Goal: Task Accomplishment & Management: Manage account settings

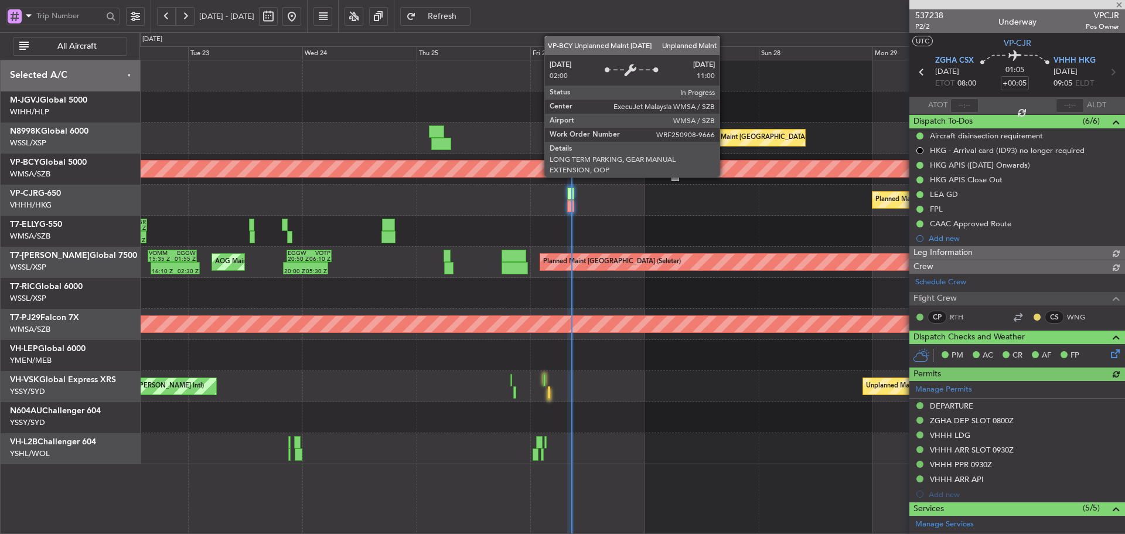
type input "[PERSON_NAME] (LEU)"
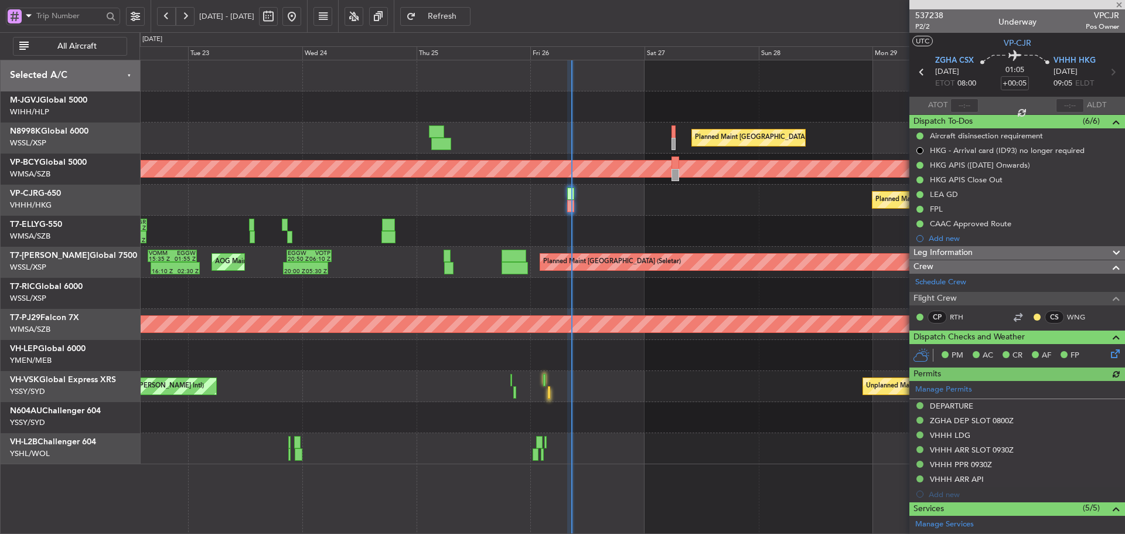
click at [503, 300] on div "Planned Maint [GEOGRAPHIC_DATA] ([GEOGRAPHIC_DATA] Intl) Unplanned Maint [GEOGR…" at bounding box center [631, 262] width 985 height 404
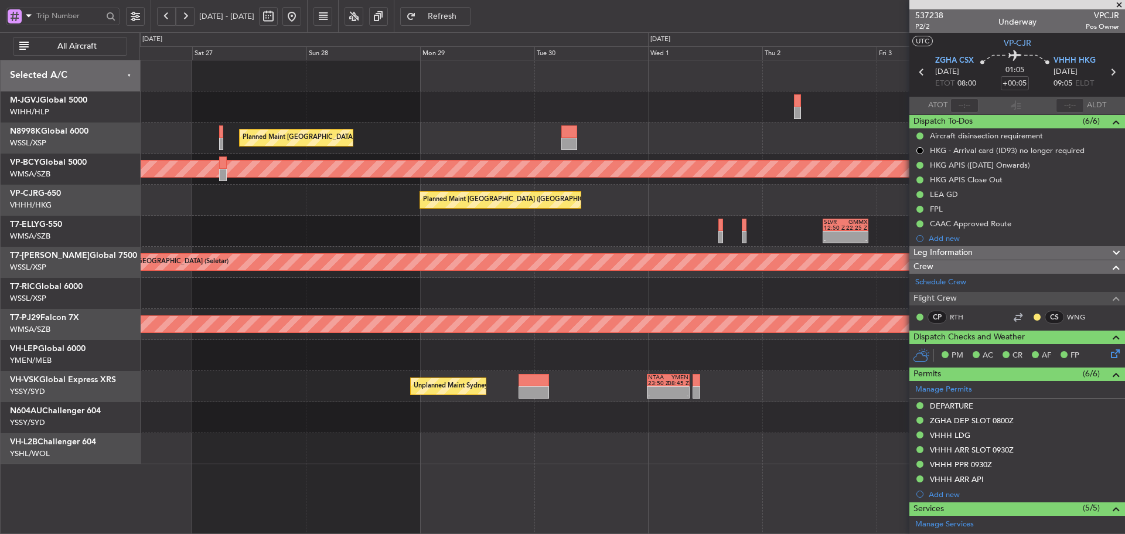
click at [440, 182] on div "Planned Maint [GEOGRAPHIC_DATA] ([GEOGRAPHIC_DATA] Intl) Unplanned Maint [GEOGR…" at bounding box center [631, 262] width 985 height 404
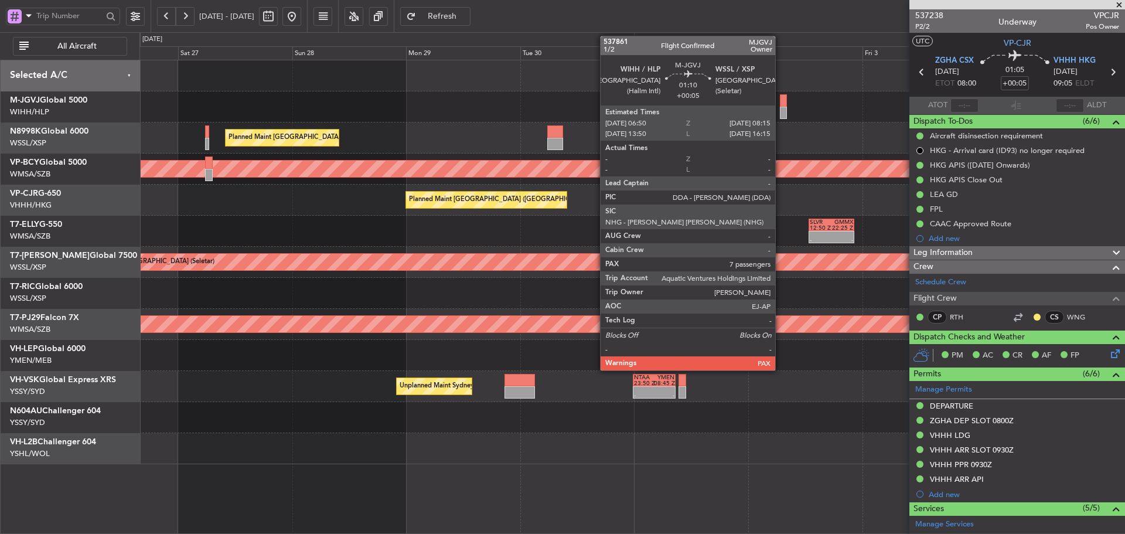
click at [780, 106] on div at bounding box center [783, 100] width 7 height 12
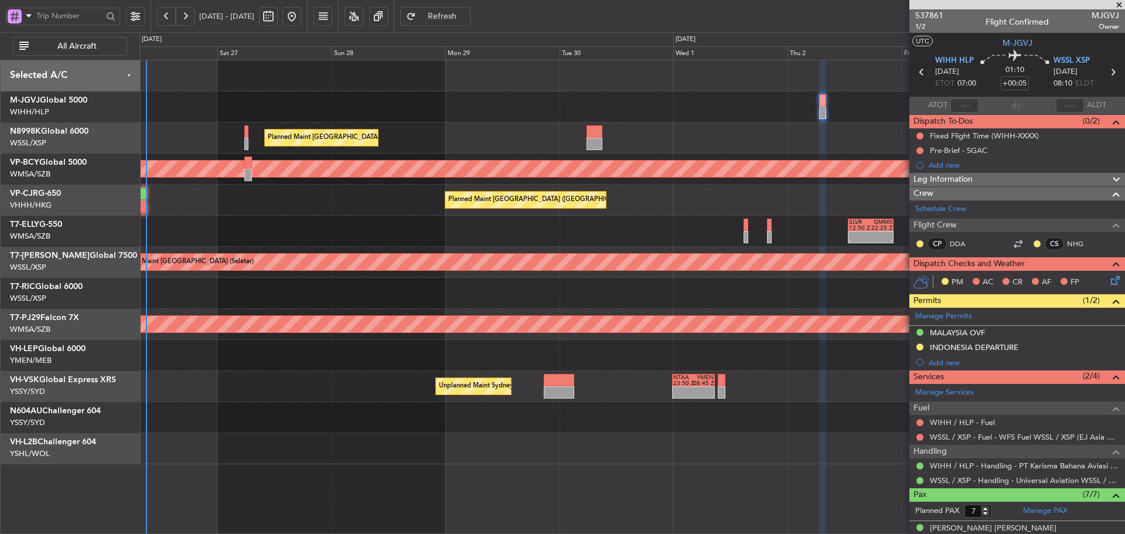
click at [594, 233] on div "- - SLVR 12:50 Z GMMX 22:25 Z" at bounding box center [631, 231] width 985 height 31
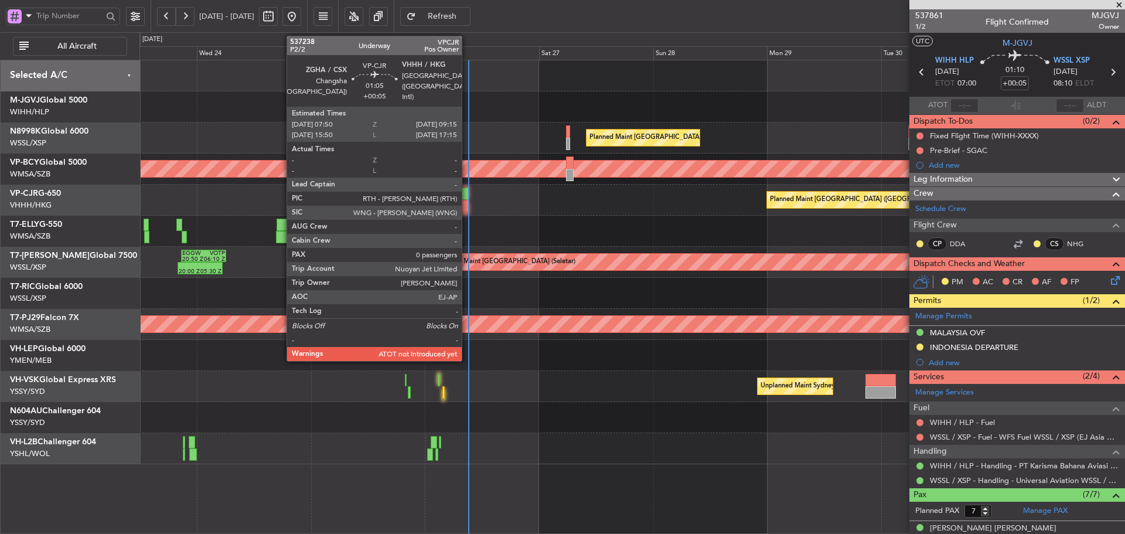
click at [467, 199] on div at bounding box center [465, 193] width 7 height 12
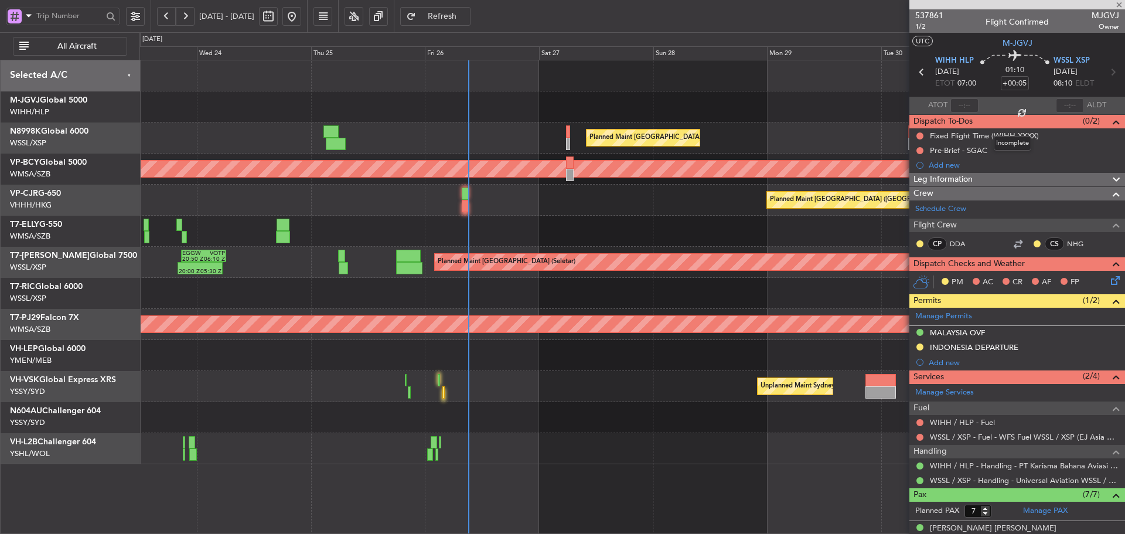
type input "0"
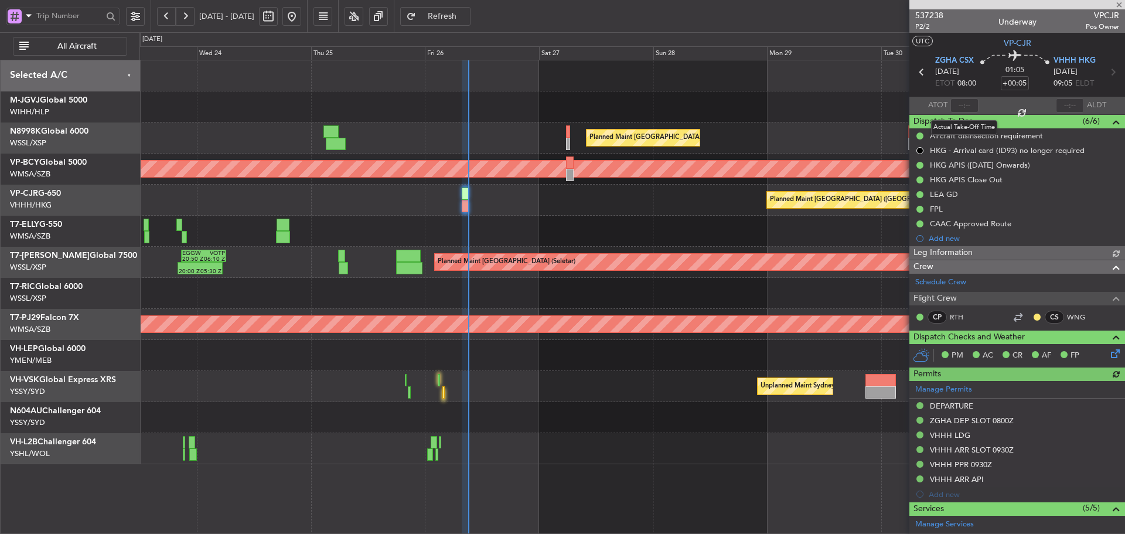
type input "[PERSON_NAME] (LEU)"
click at [956, 106] on input "text" at bounding box center [964, 105] width 28 height 14
click at [988, 107] on section "ATOT 0903 ALDT" at bounding box center [1017, 106] width 216 height 18
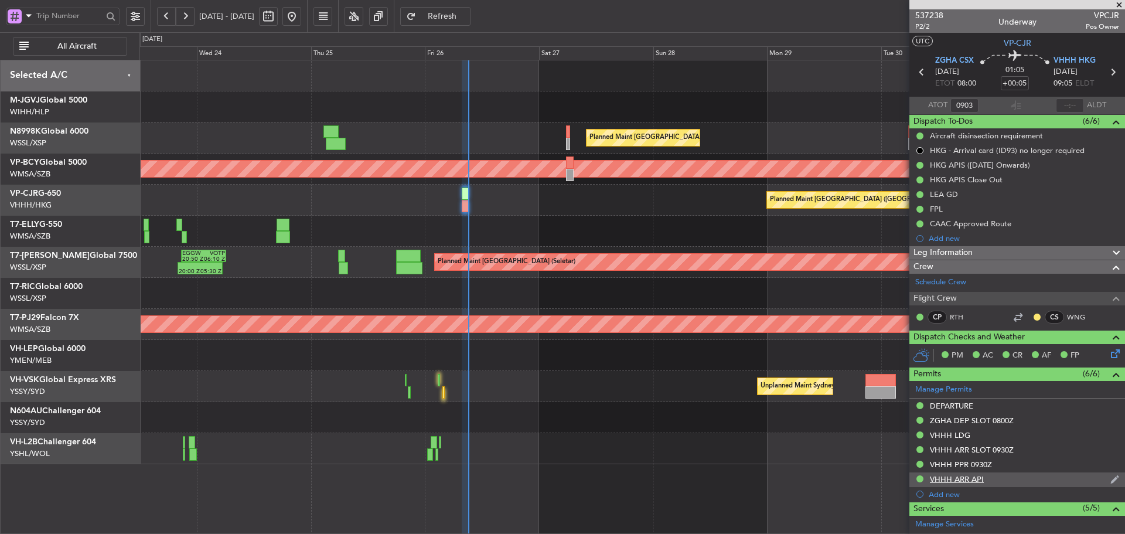
type input "09:03"
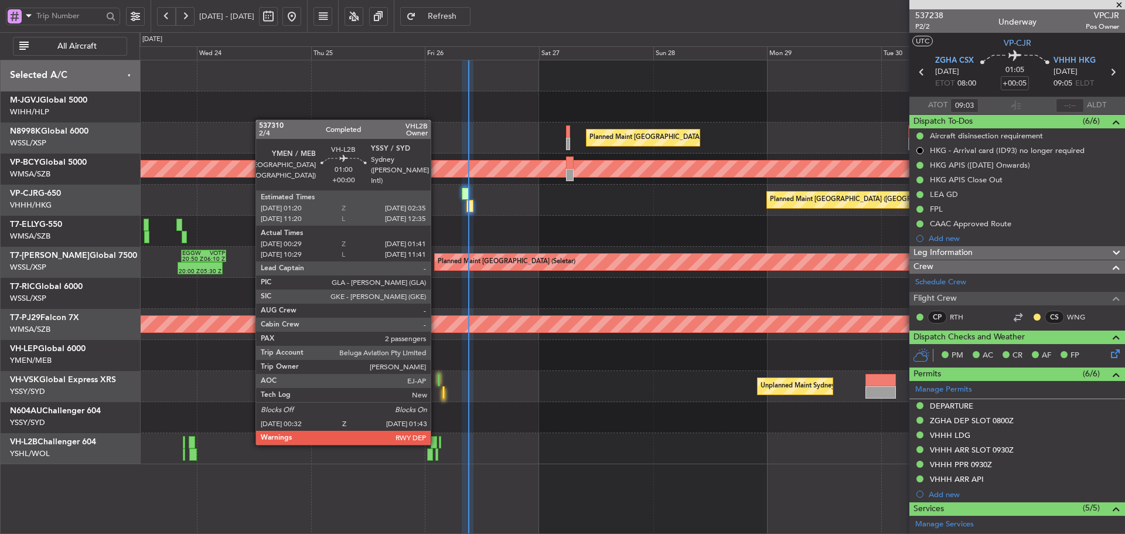
click at [436, 443] on div at bounding box center [434, 442] width 6 height 12
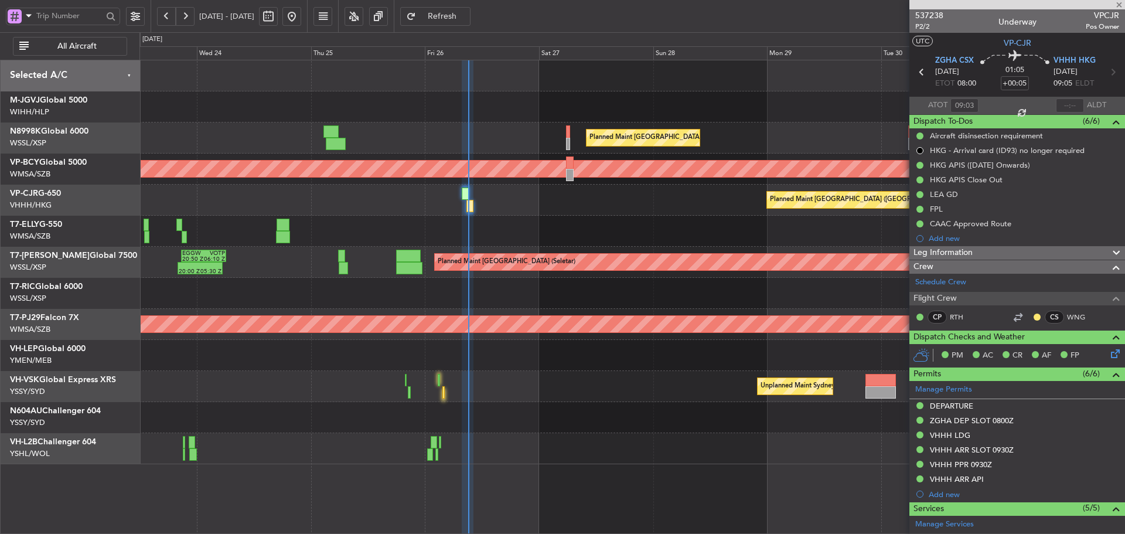
type input "00:39"
type input "01:36"
type input "2"
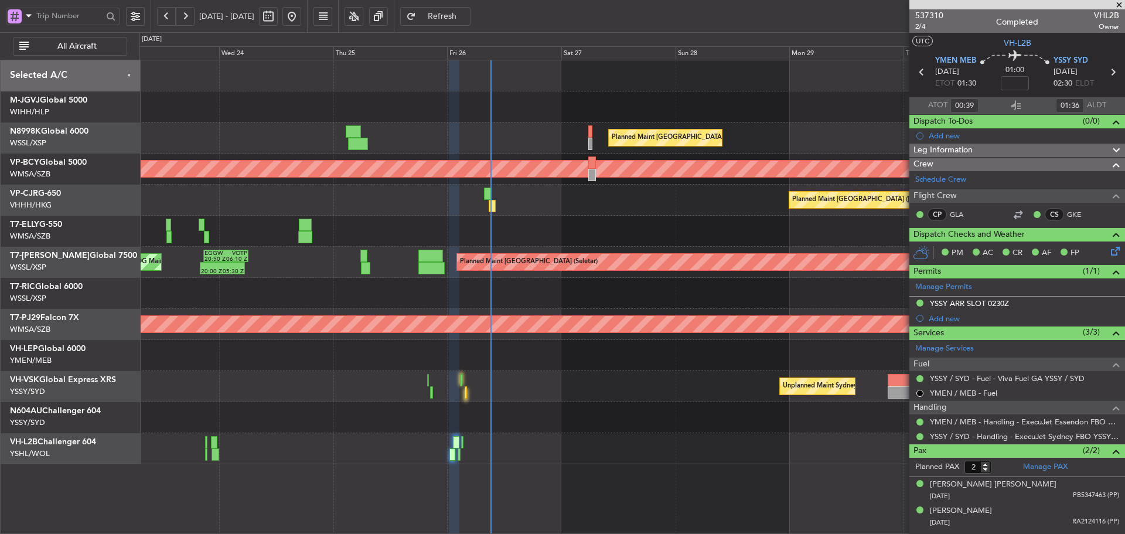
click at [480, 431] on div "Planned Maint [GEOGRAPHIC_DATA] ([GEOGRAPHIC_DATA] Intl) Unplanned Maint [GEOGR…" at bounding box center [631, 262] width 985 height 404
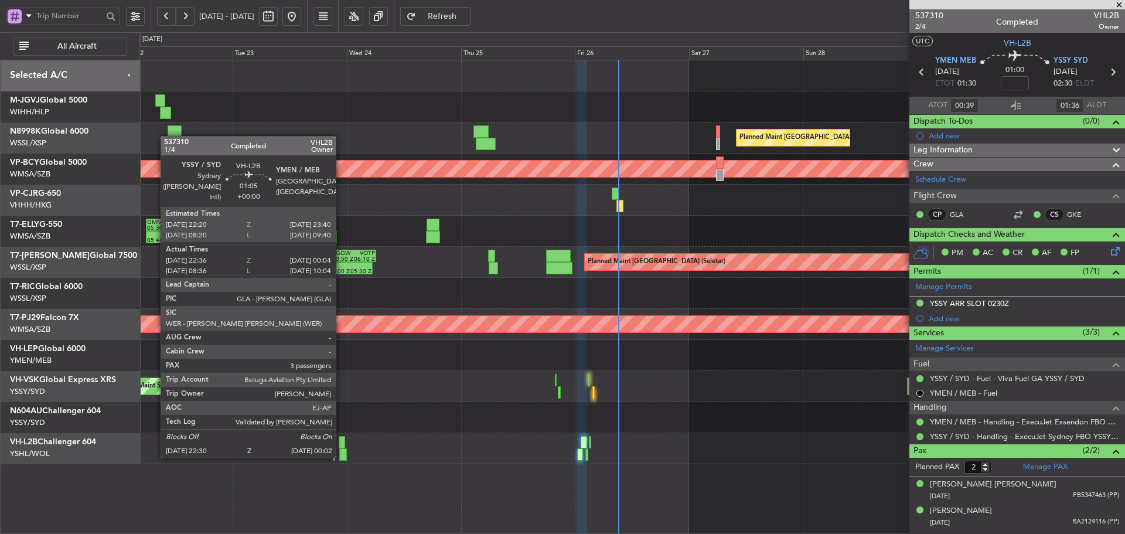
click at [341, 446] on div at bounding box center [342, 442] width 6 height 12
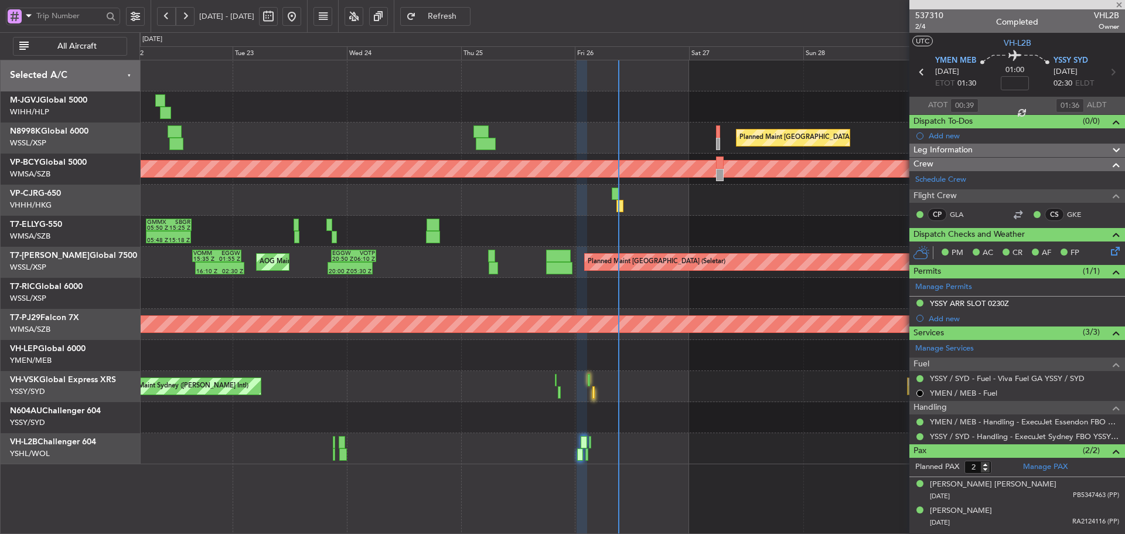
type input "22:46"
type input "23:59"
type input "3"
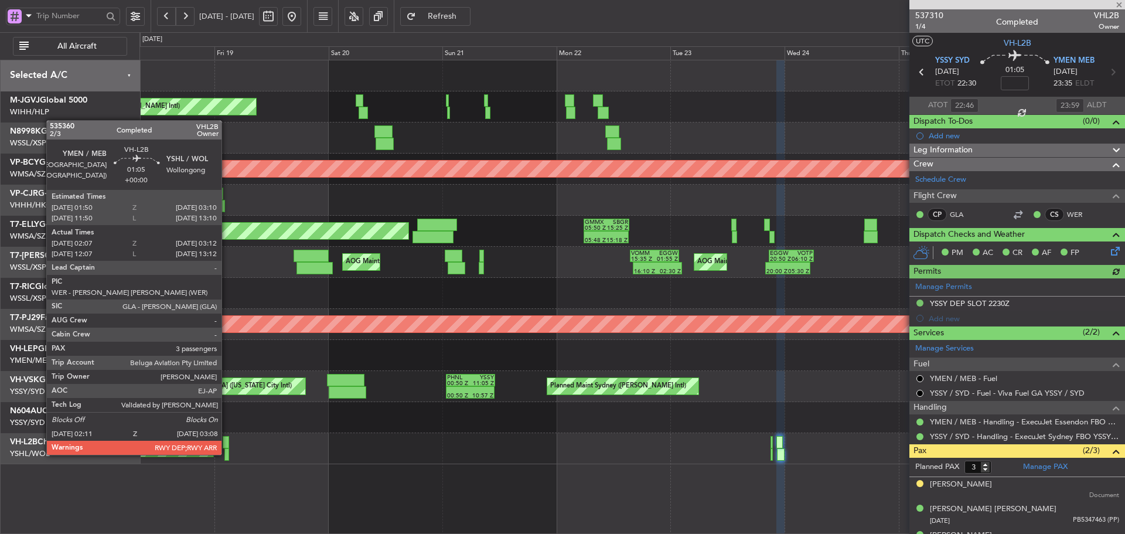
click at [227, 443] on div at bounding box center [226, 442] width 6 height 12
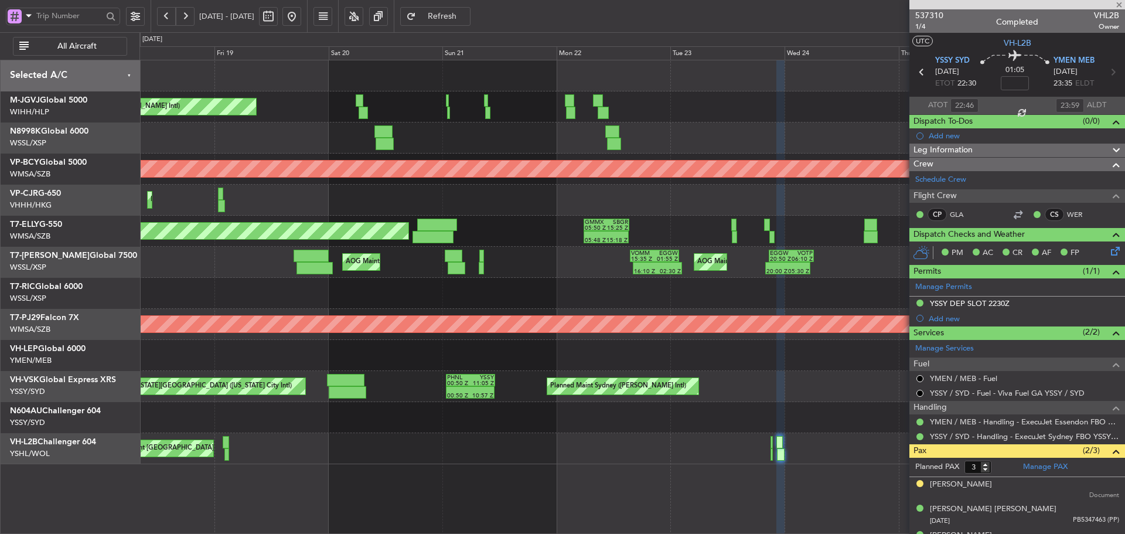
type input "02:17"
type input "03:07"
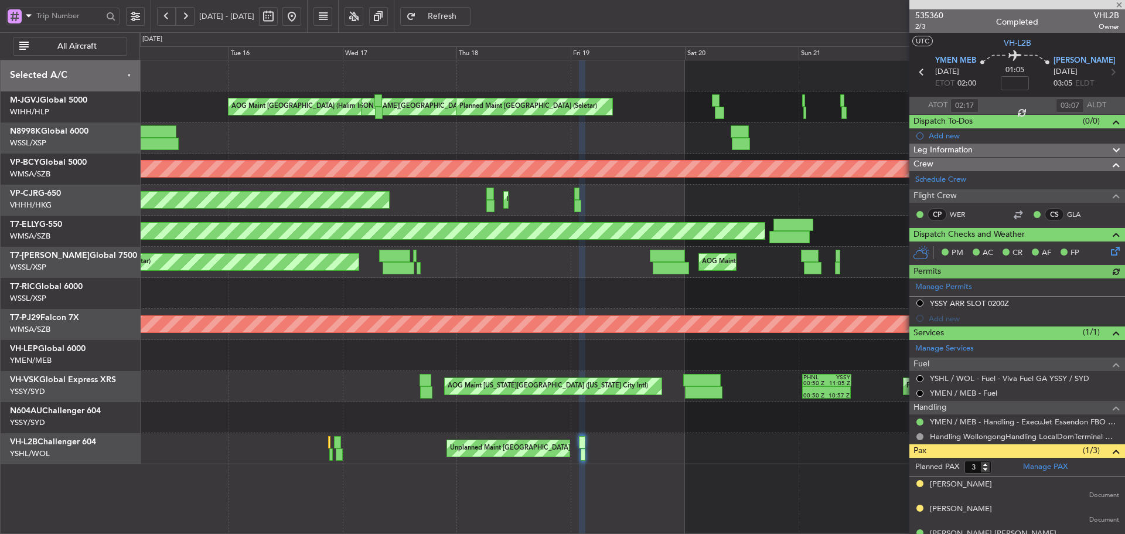
click at [600, 424] on div at bounding box center [631, 417] width 985 height 31
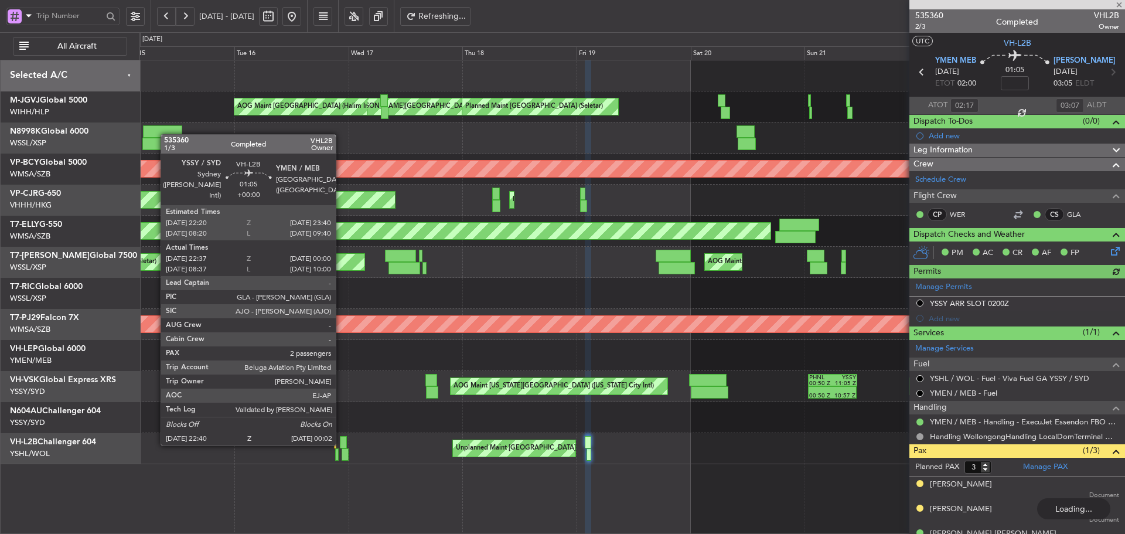
click at [341, 444] on div at bounding box center [343, 442] width 6 height 12
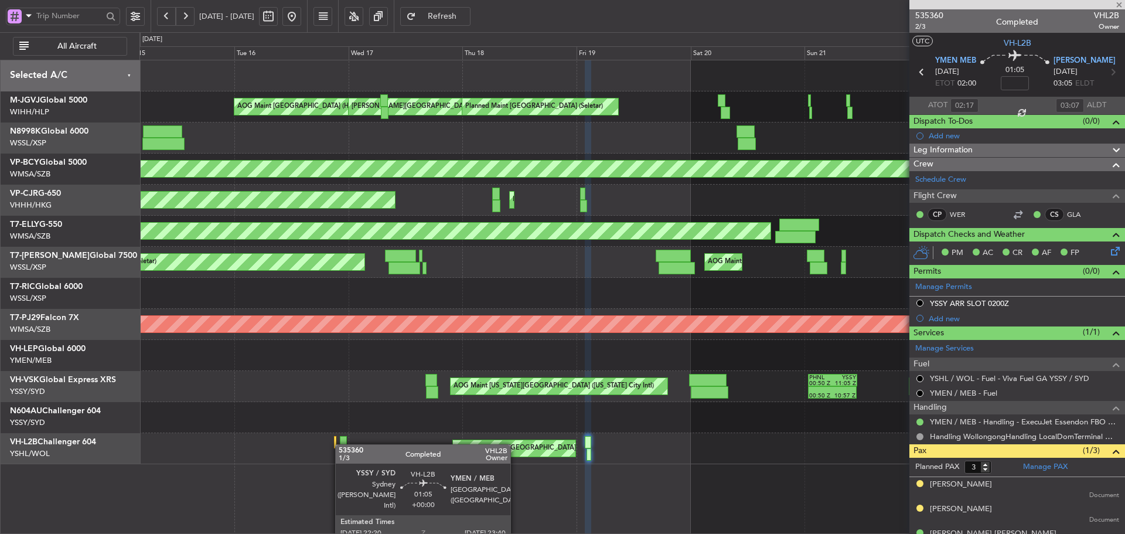
type input "22:47"
type input "23:55"
type input "2"
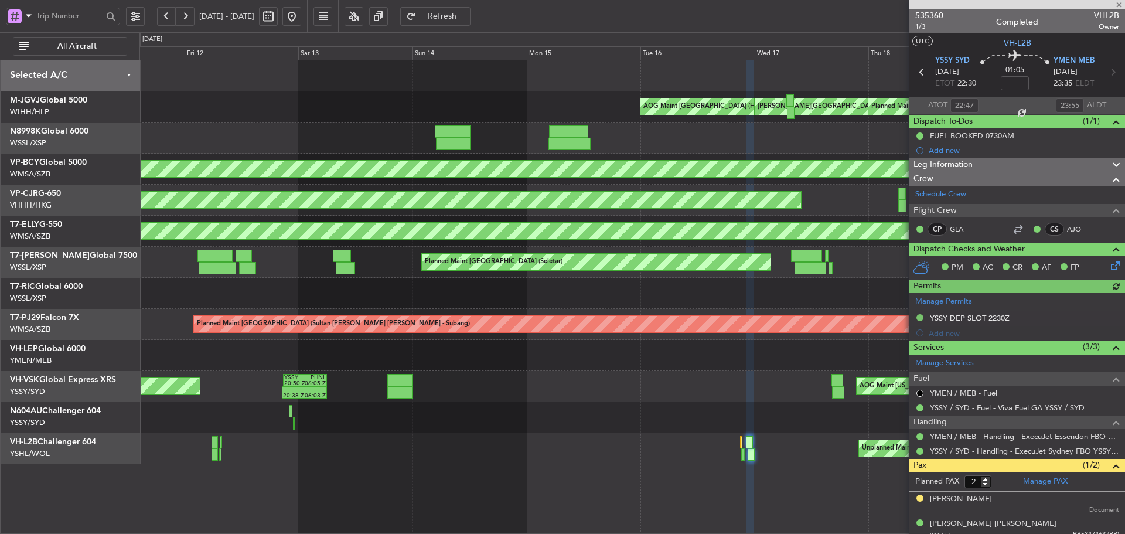
click at [676, 423] on div "AOG Maint [GEOGRAPHIC_DATA] (Halim Intl) [PERSON_NAME] Jakarta (Halim Intl) [PE…" at bounding box center [631, 262] width 985 height 404
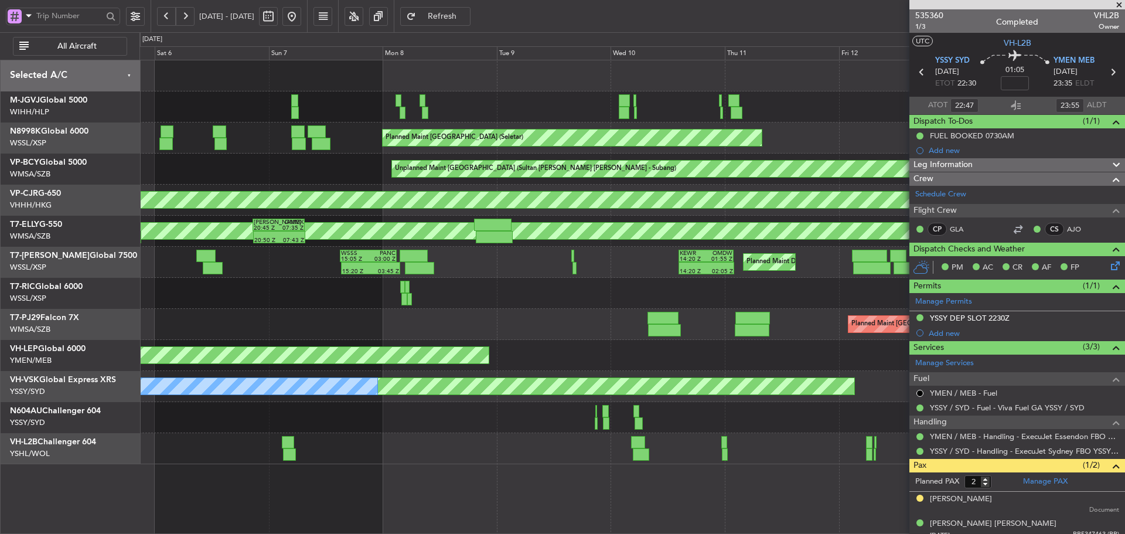
click at [604, 435] on div "Unplanned Maint [GEOGRAPHIC_DATA] ([GEOGRAPHIC_DATA])" at bounding box center [631, 448] width 985 height 31
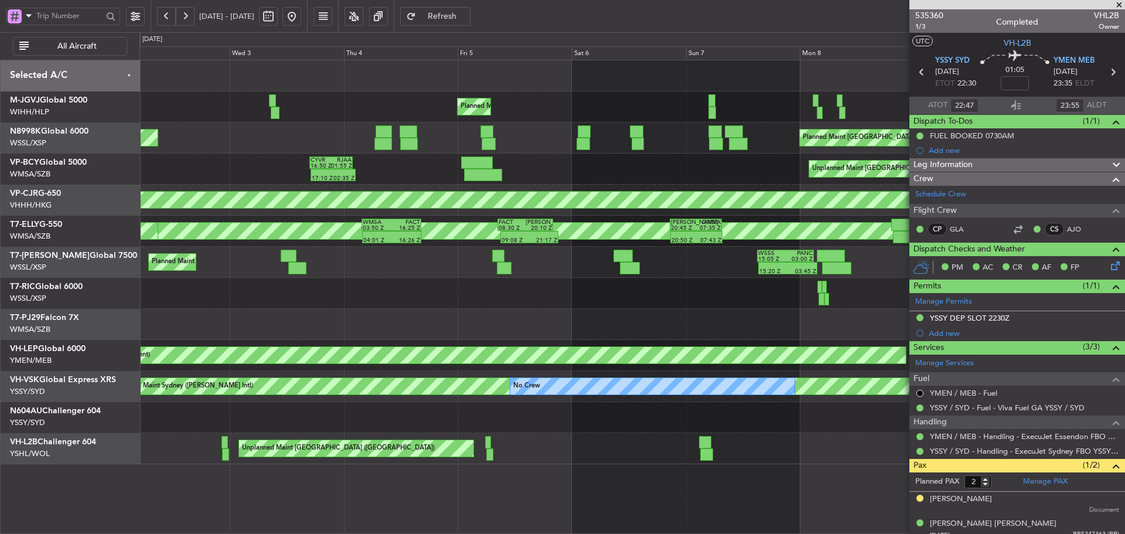
click at [656, 447] on div "Unplanned Maint [GEOGRAPHIC_DATA] ([GEOGRAPHIC_DATA])" at bounding box center [631, 448] width 985 height 31
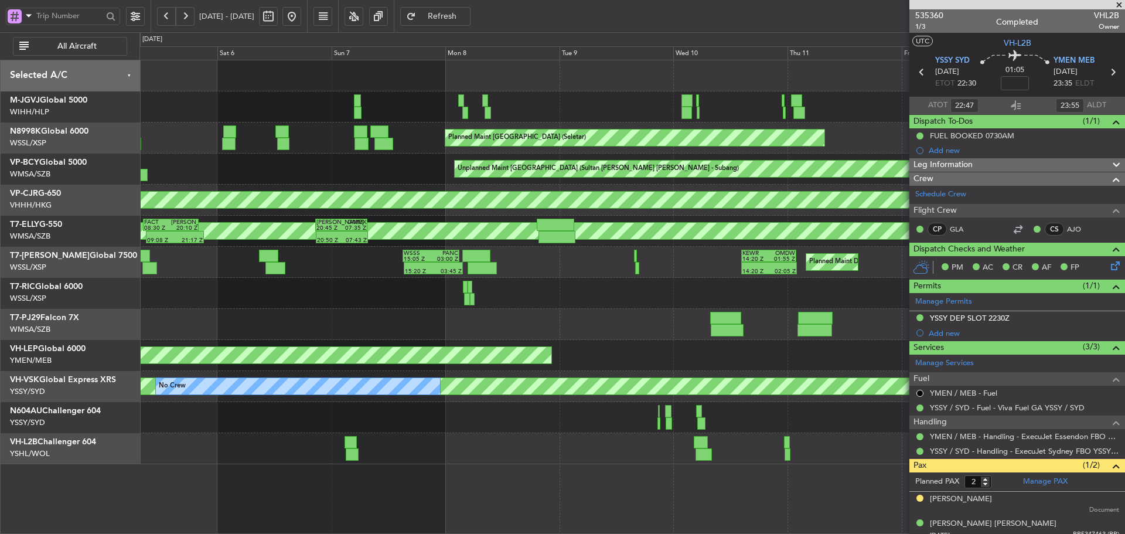
click at [237, 433] on div "Planned Maint [GEOGRAPHIC_DATA] (Seletar) AOG Maint [GEOGRAPHIC_DATA] (Halim In…" at bounding box center [631, 262] width 985 height 404
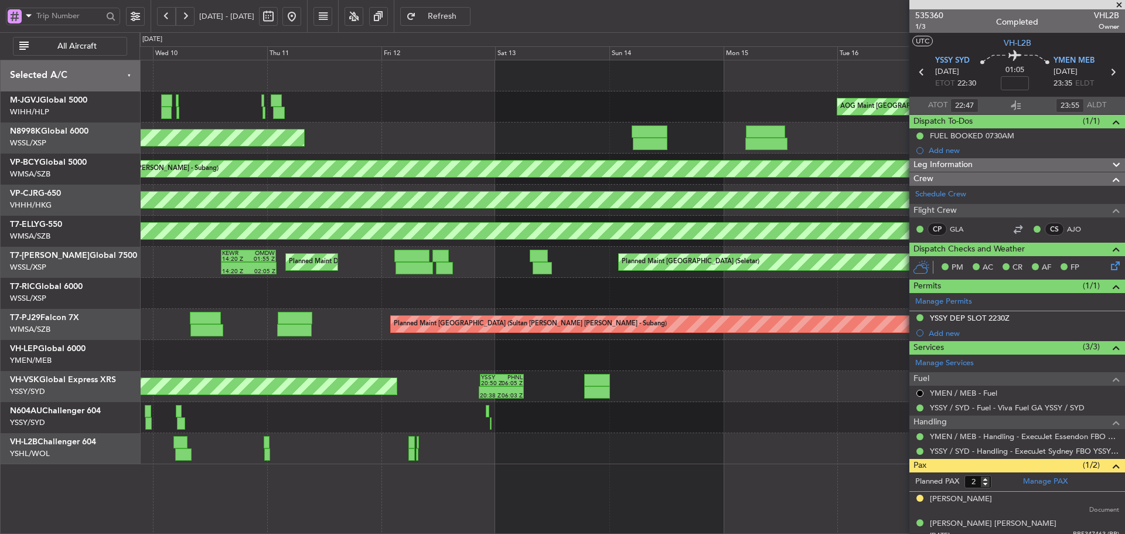
click at [260, 423] on div "AOG Maint [GEOGRAPHIC_DATA] (Halim Intl) [PERSON_NAME] Jakarta (Halim Intl) [PE…" at bounding box center [631, 262] width 985 height 404
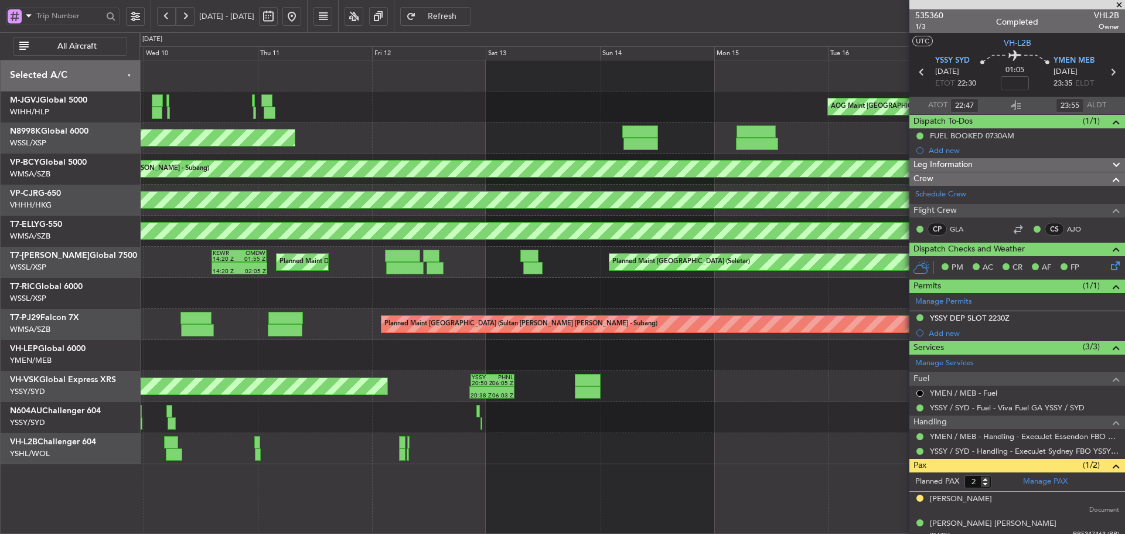
click at [162, 441] on div "Unplanned Maint [GEOGRAPHIC_DATA] ([GEOGRAPHIC_DATA])" at bounding box center [631, 448] width 985 height 31
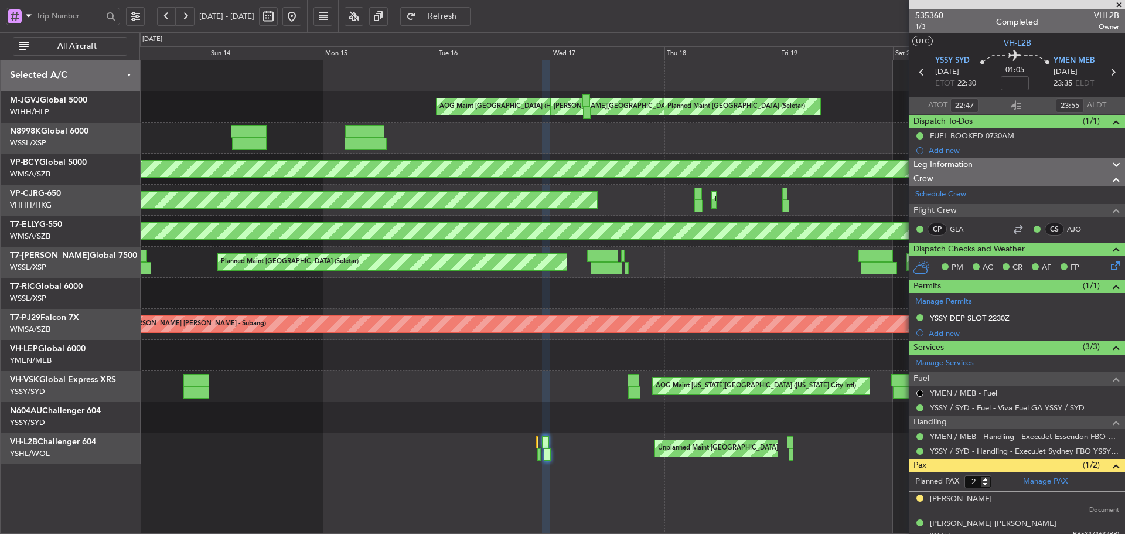
click at [249, 393] on div "AOG Maint [US_STATE][GEOGRAPHIC_DATA] ([US_STATE] City Intl) 00:50 Z 10:57 Z PH…" at bounding box center [631, 386] width 985 height 31
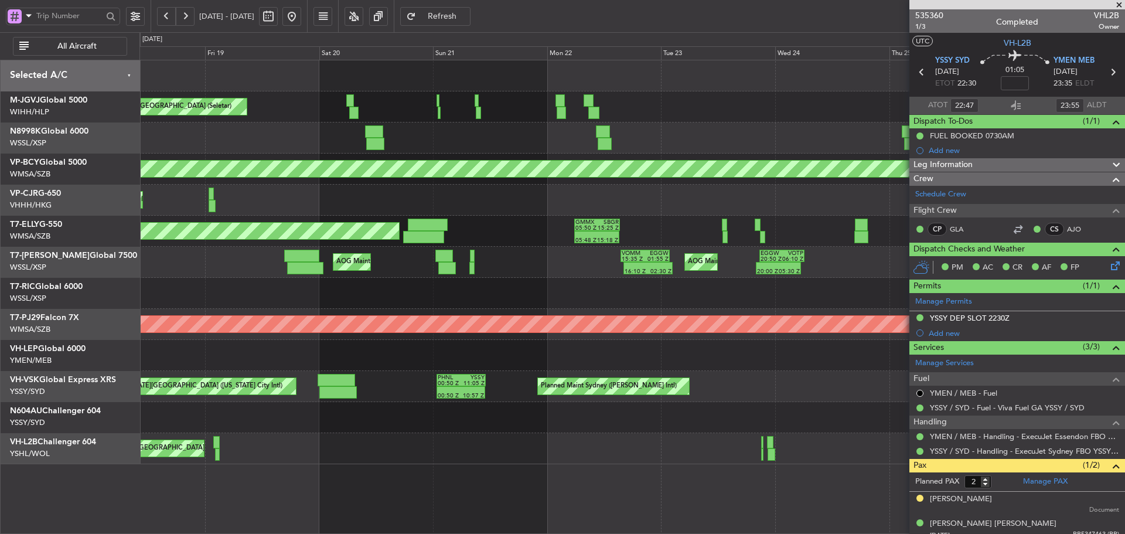
click at [310, 469] on div "[PERSON_NAME][GEOGRAPHIC_DATA] ([PERSON_NAME] Intl) [PERSON_NAME] Jakarta (Hali…" at bounding box center [631, 297] width 985 height 474
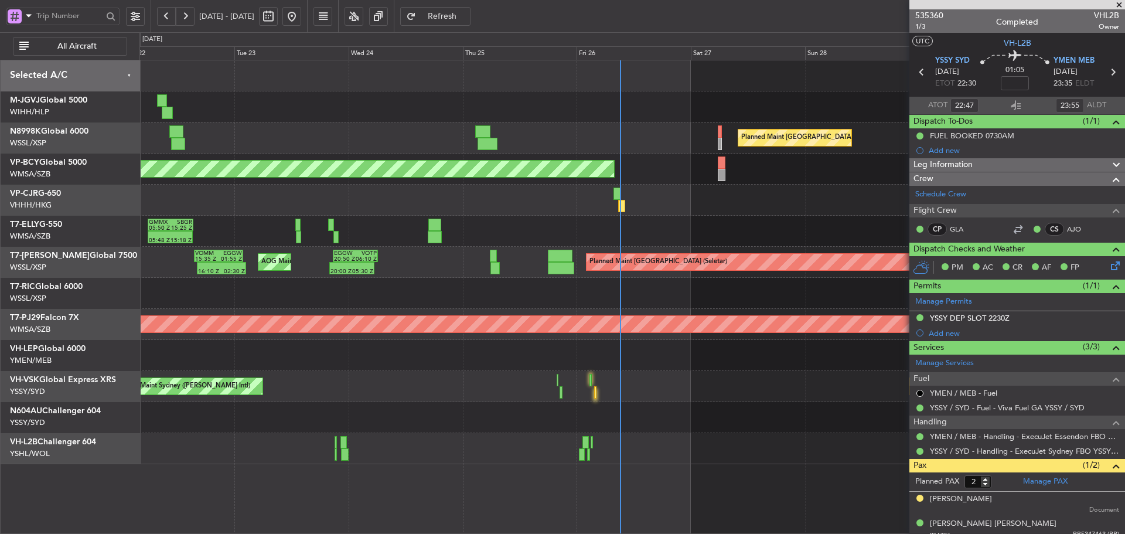
click at [399, 463] on div at bounding box center [631, 448] width 985 height 31
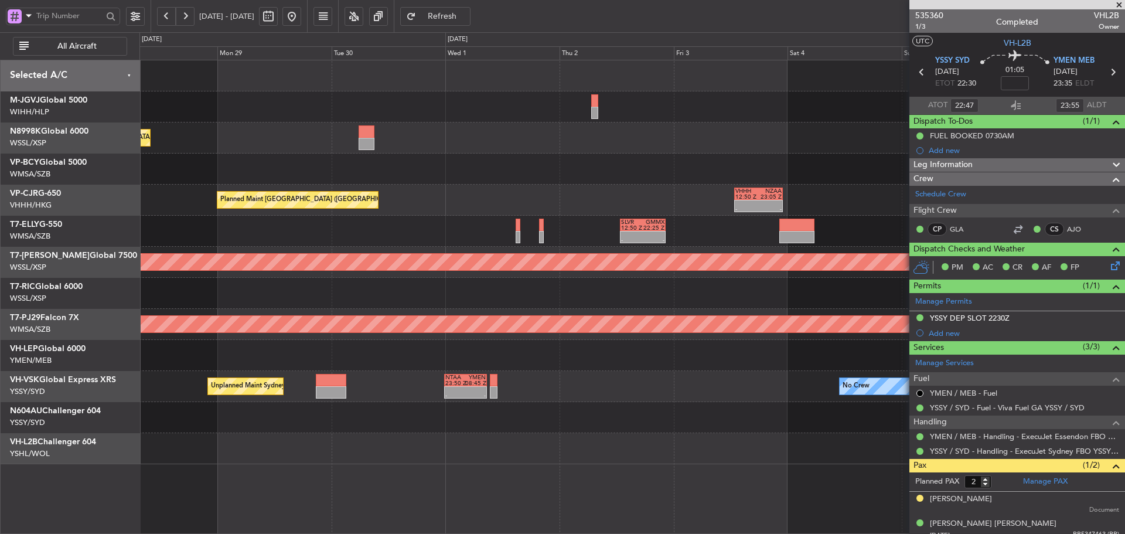
click at [305, 452] on div at bounding box center [631, 448] width 985 height 31
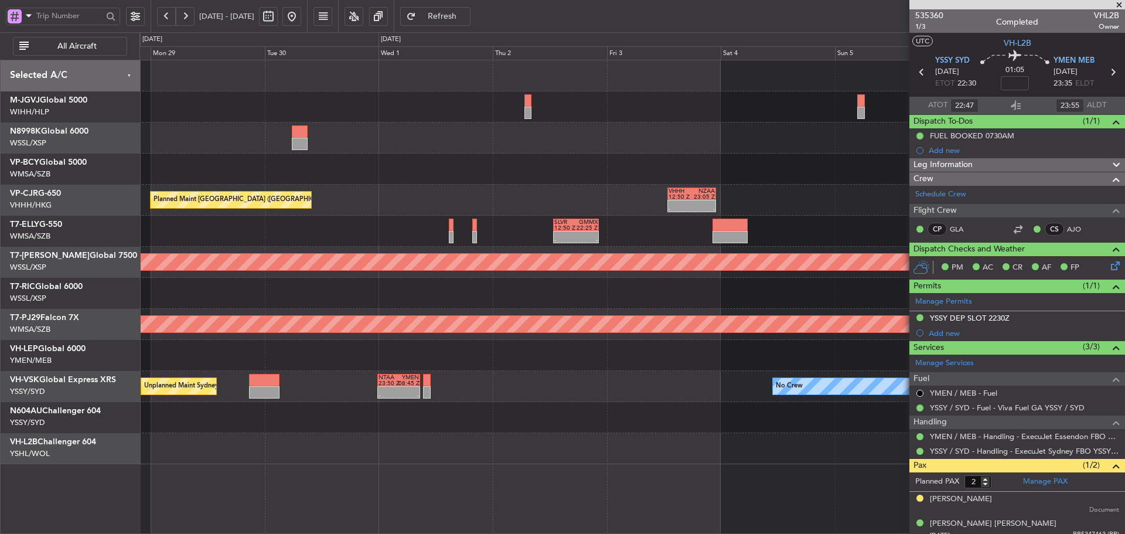
click at [373, 447] on div at bounding box center [631, 448] width 985 height 31
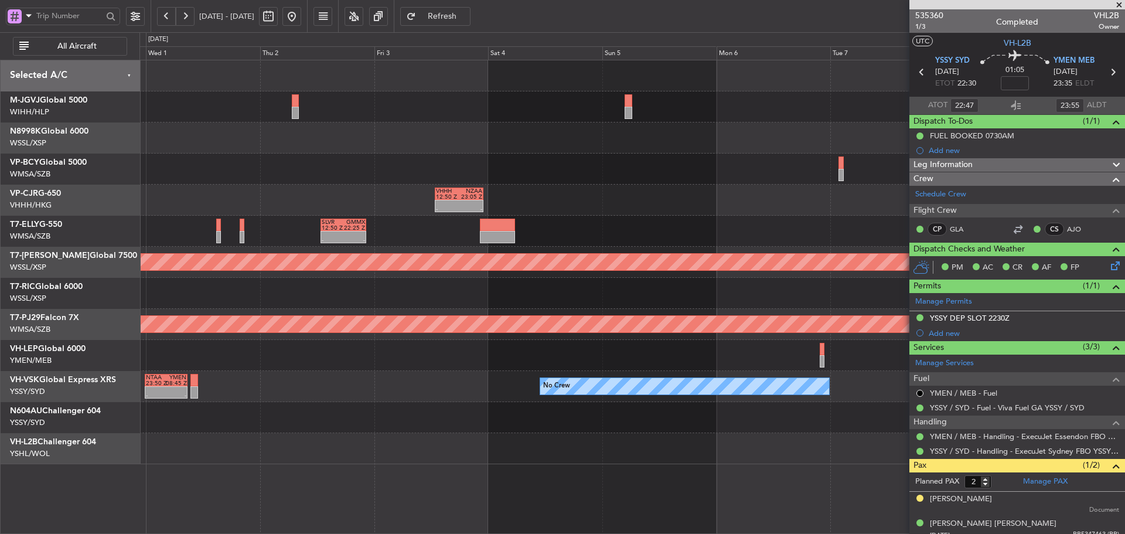
click at [627, 447] on div at bounding box center [631, 448] width 985 height 31
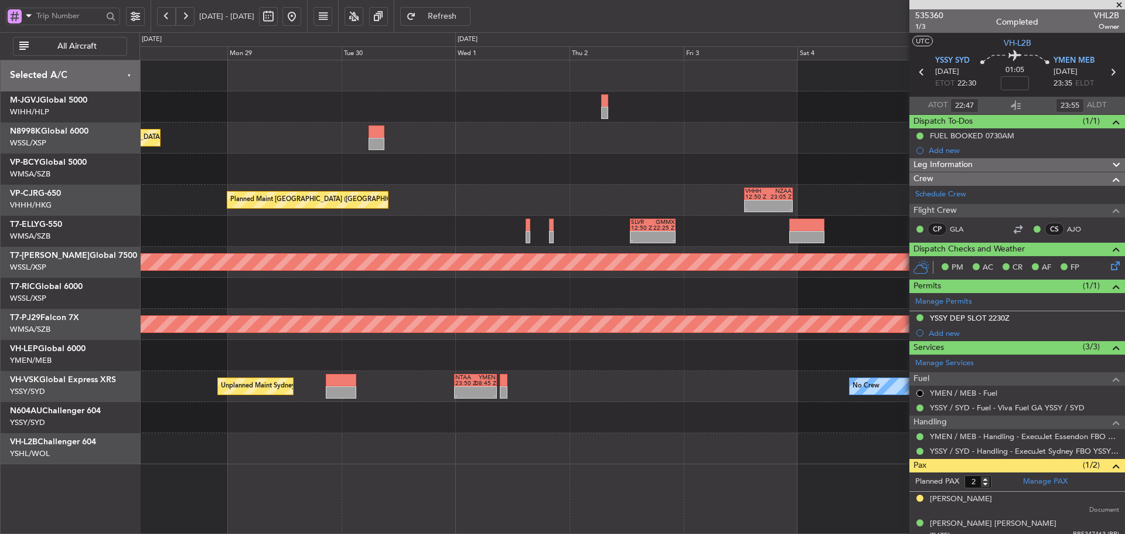
click at [689, 447] on div at bounding box center [631, 448] width 985 height 31
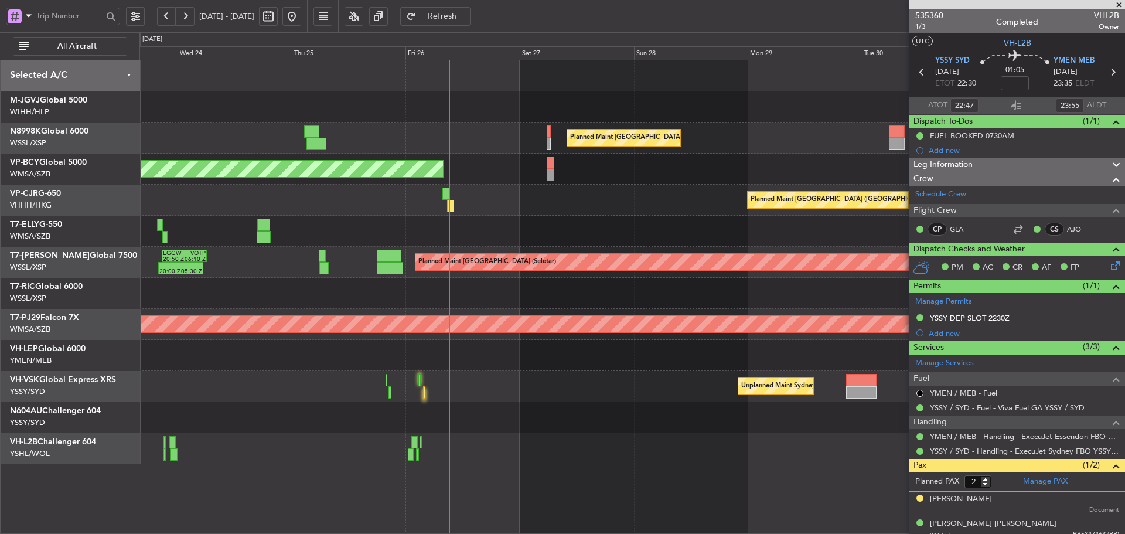
click at [705, 431] on div "Planned Maint [GEOGRAPHIC_DATA] ([GEOGRAPHIC_DATA] Intl) Unplanned Maint [GEOGR…" at bounding box center [631, 262] width 985 height 404
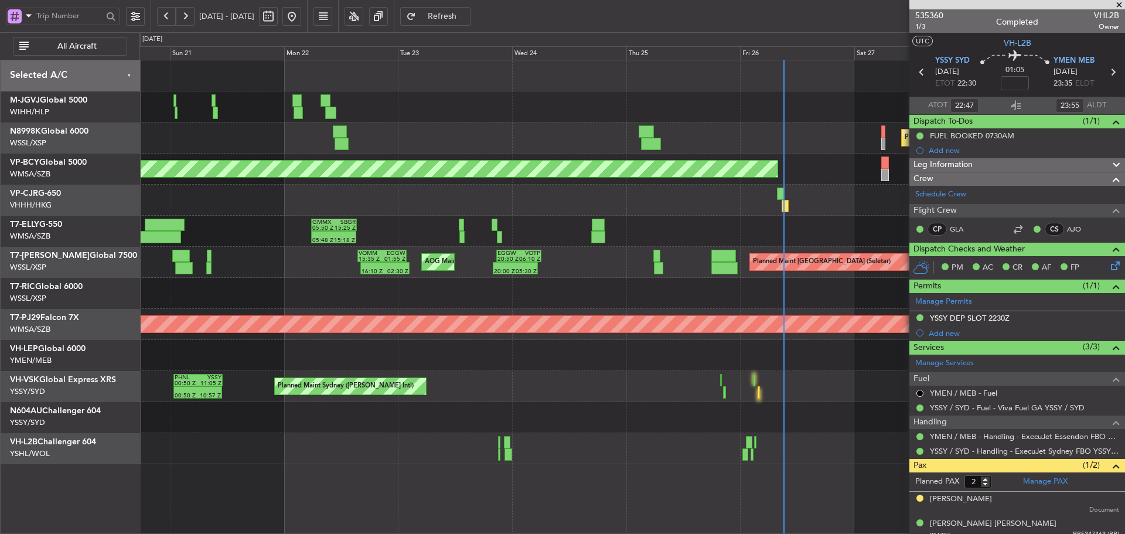
click at [671, 441] on div "Unplanned Maint [GEOGRAPHIC_DATA] ([GEOGRAPHIC_DATA])" at bounding box center [631, 448] width 985 height 31
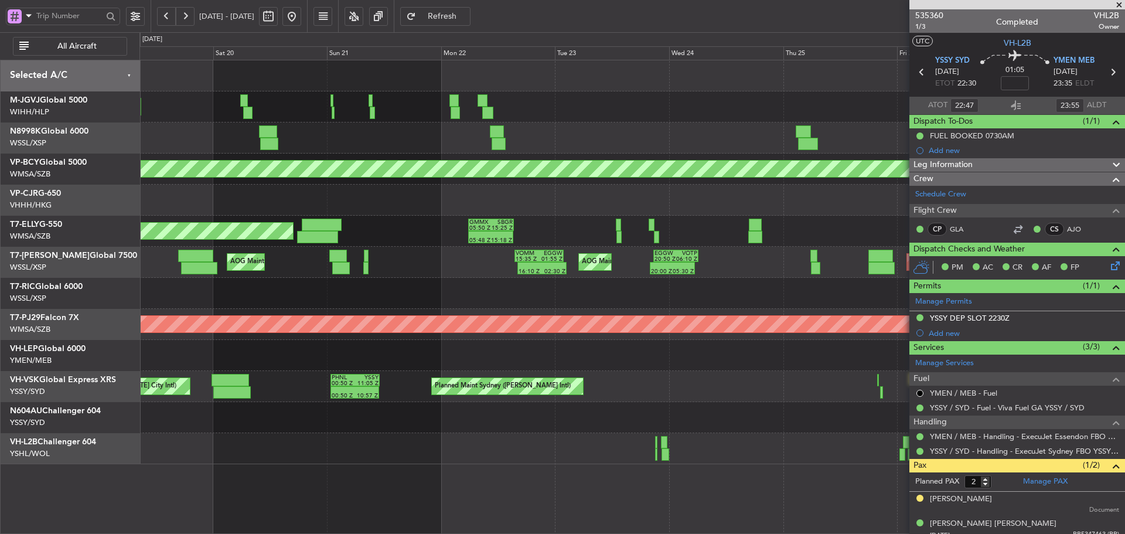
click at [657, 442] on div "Unplanned Maint [GEOGRAPHIC_DATA] ([GEOGRAPHIC_DATA])" at bounding box center [631, 448] width 985 height 31
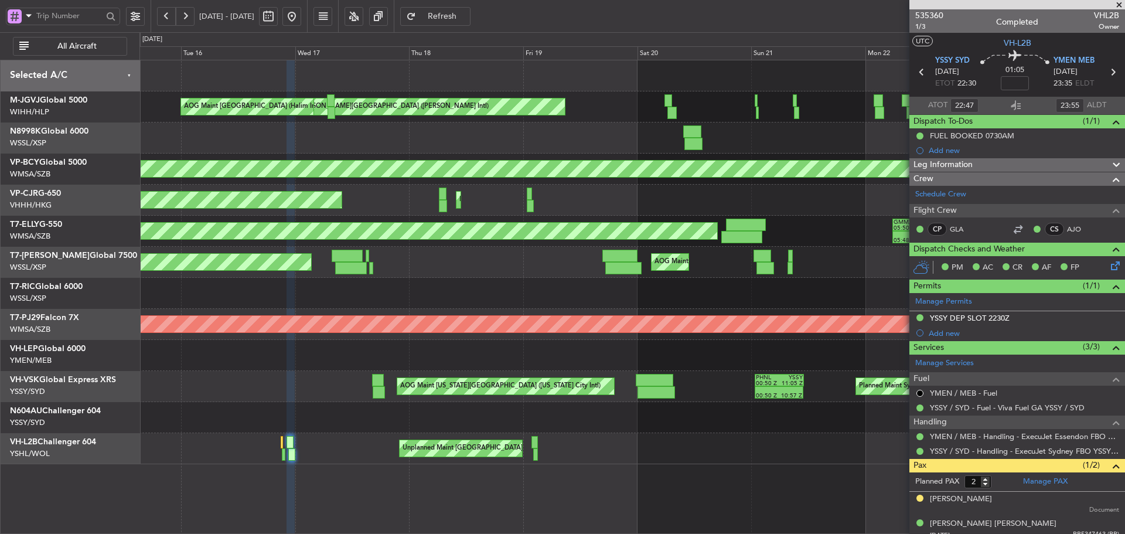
click at [700, 438] on div "Unplanned Maint [GEOGRAPHIC_DATA] ([GEOGRAPHIC_DATA])" at bounding box center [631, 448] width 985 height 31
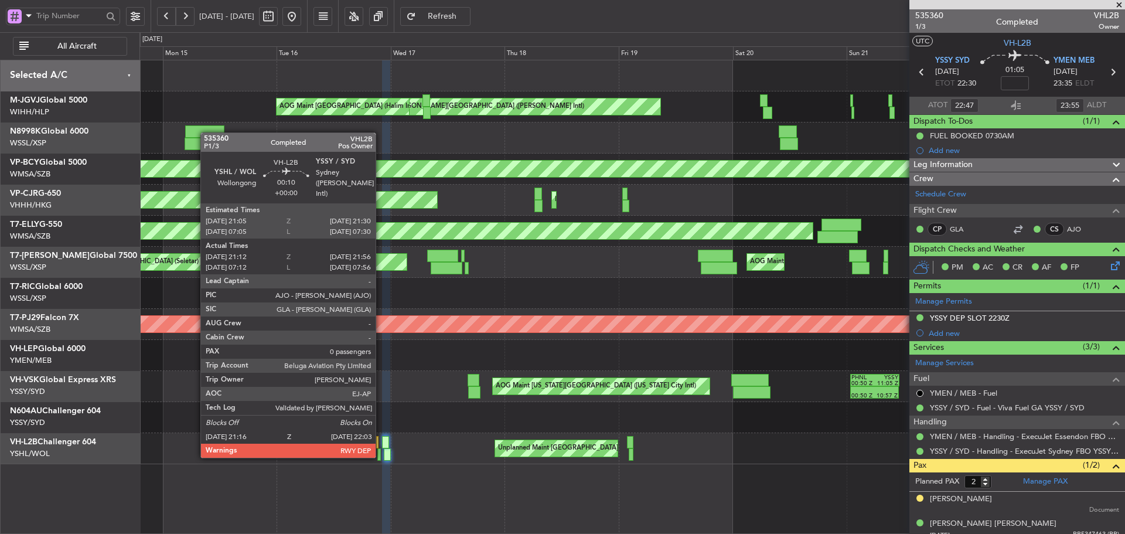
click at [694, 435] on div "Unplanned Maint [GEOGRAPHIC_DATA] ([GEOGRAPHIC_DATA])" at bounding box center [631, 448] width 985 height 31
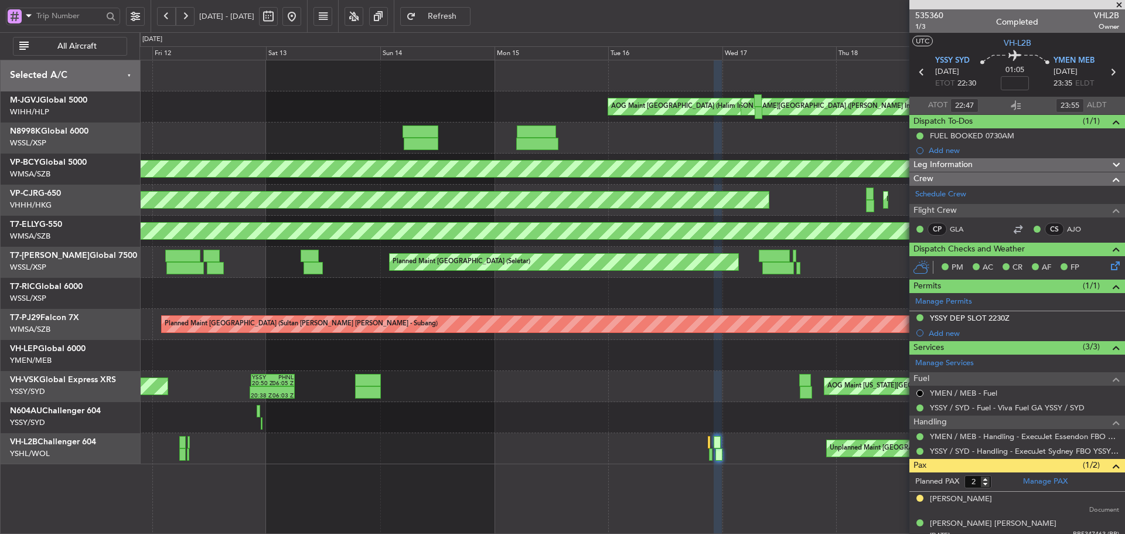
click at [661, 444] on div "Unplanned Maint [GEOGRAPHIC_DATA] ([GEOGRAPHIC_DATA])" at bounding box center [631, 448] width 985 height 31
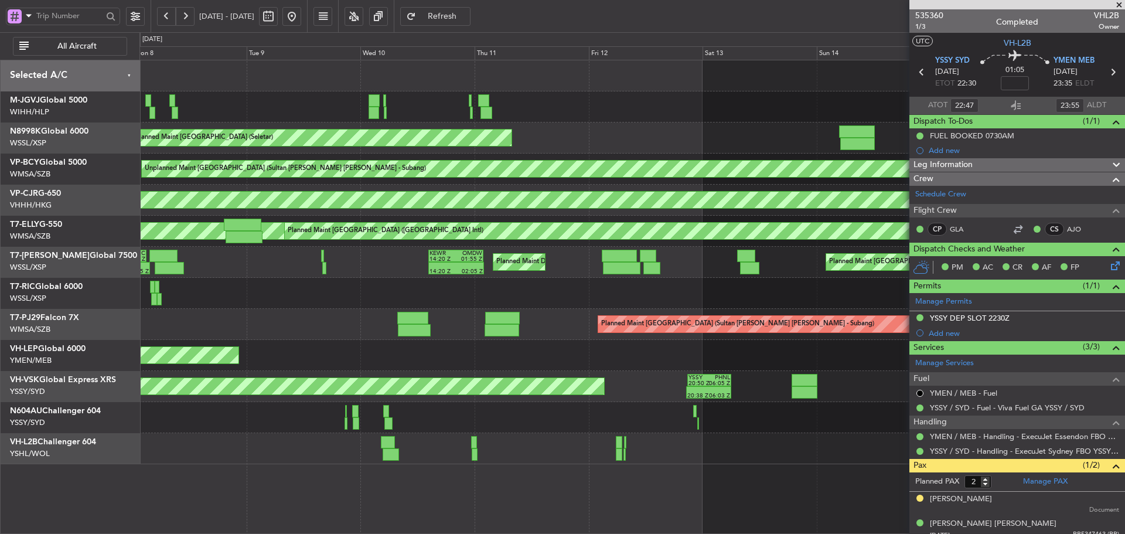
click at [632, 456] on div "AOG Maint [GEOGRAPHIC_DATA] (Halim Intl) [PERSON_NAME] Jakarta (Halim Intl) [PE…" at bounding box center [631, 297] width 985 height 474
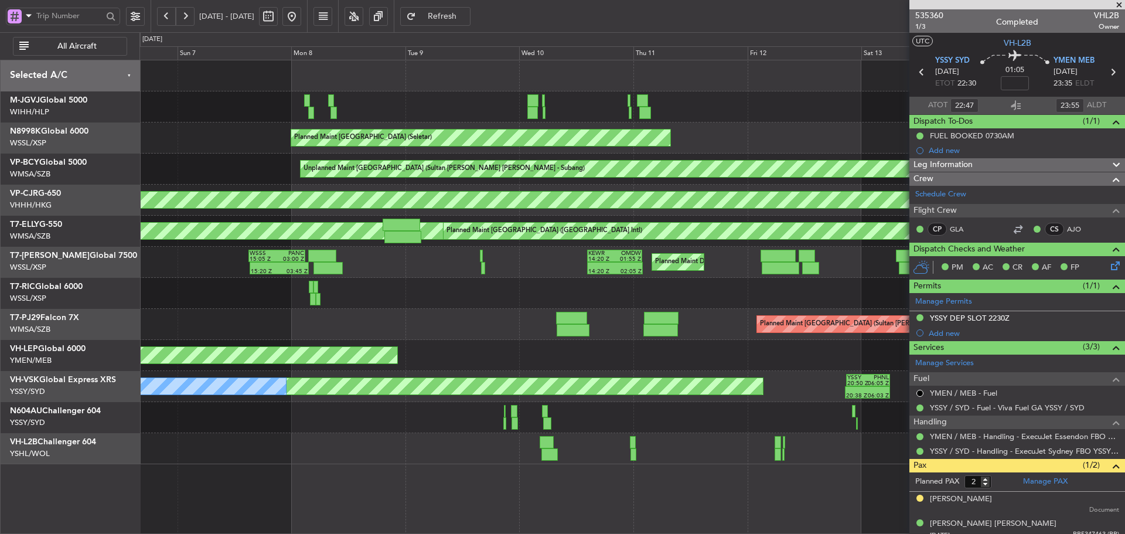
click at [611, 456] on div "AOG Maint [GEOGRAPHIC_DATA] (Halim Intl) [PERSON_NAME] Jakarta (Halim Intl) [PE…" at bounding box center [631, 297] width 985 height 474
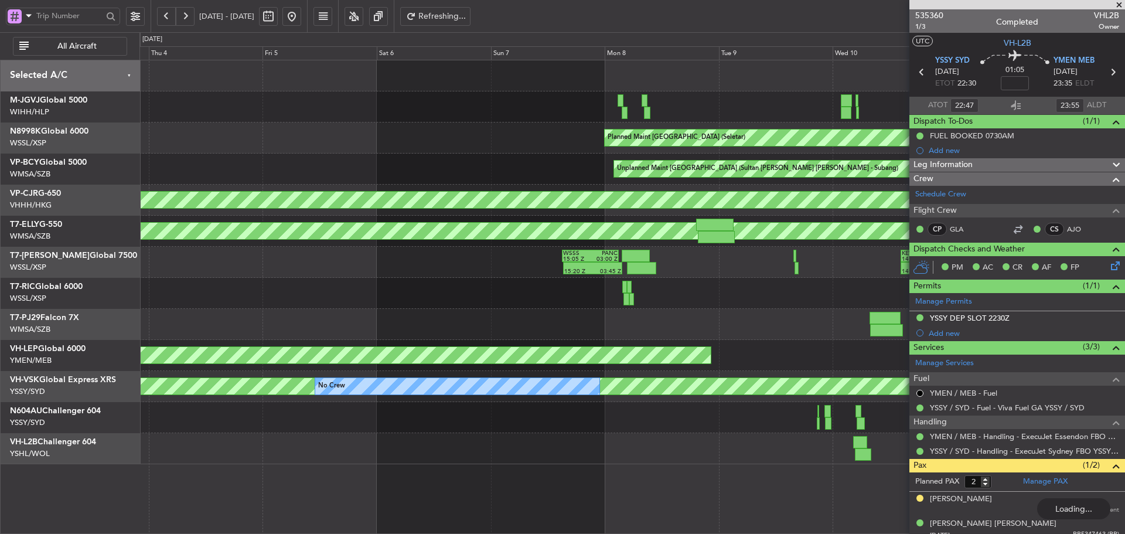
click at [313, 450] on div at bounding box center [631, 448] width 985 height 31
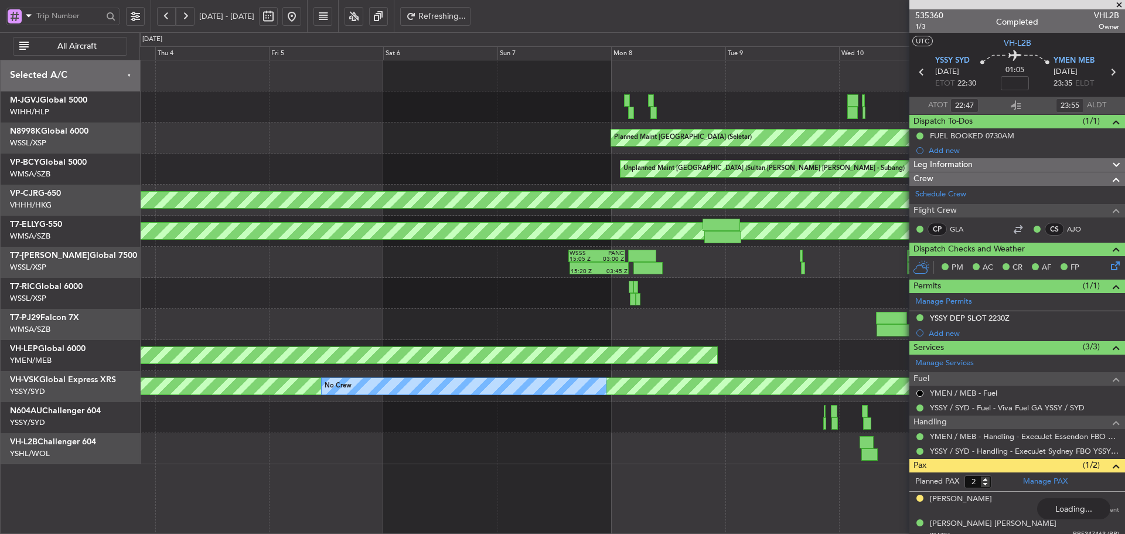
type input "08:47"
type input "09:55"
type input "22:47"
type input "23:55"
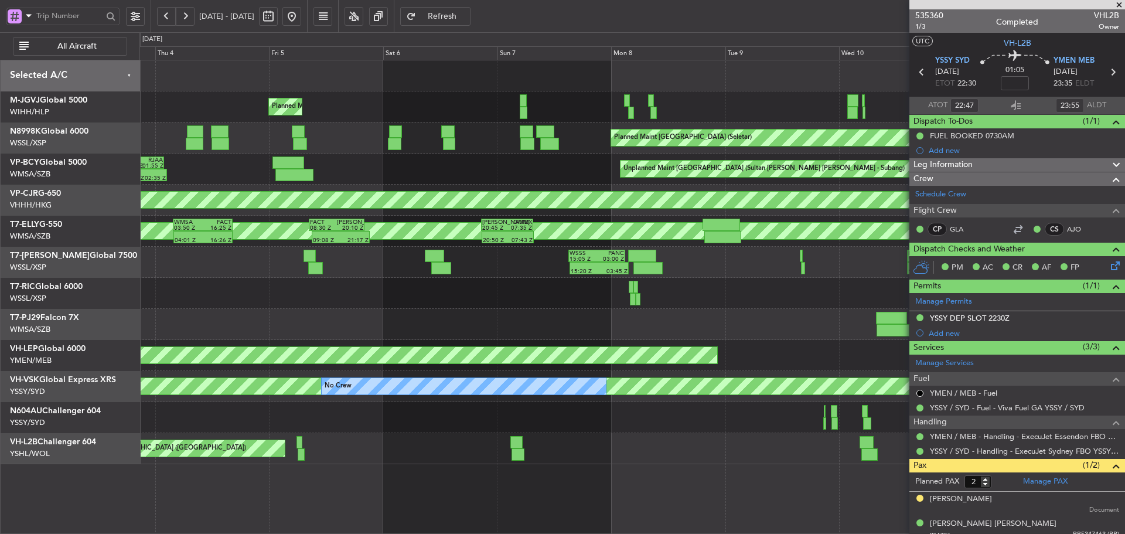
click at [1120, 5] on span at bounding box center [1119, 5] width 12 height 11
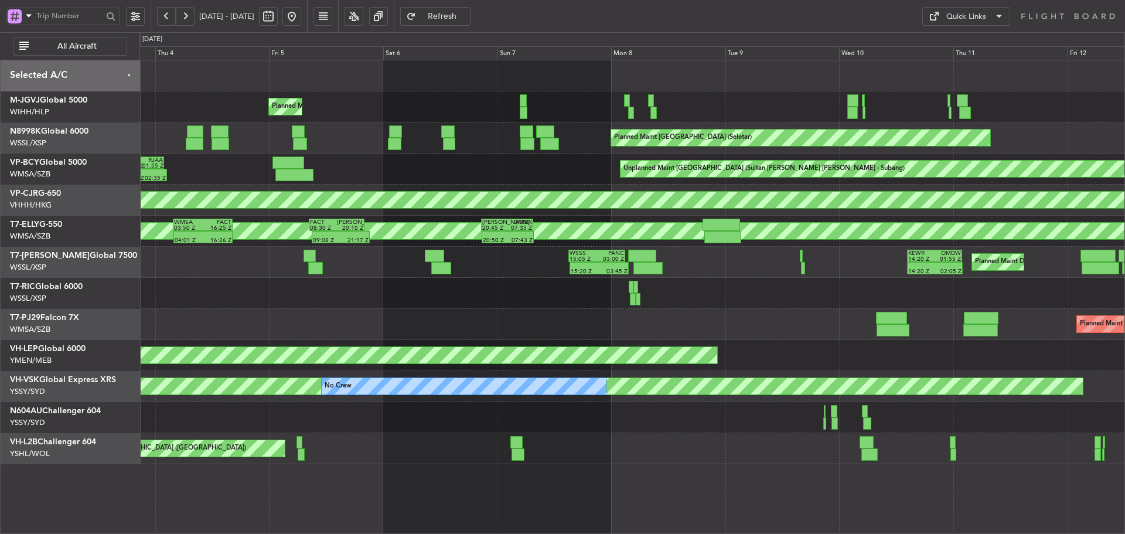
type input "0"
click at [301, 19] on button at bounding box center [291, 16] width 19 height 19
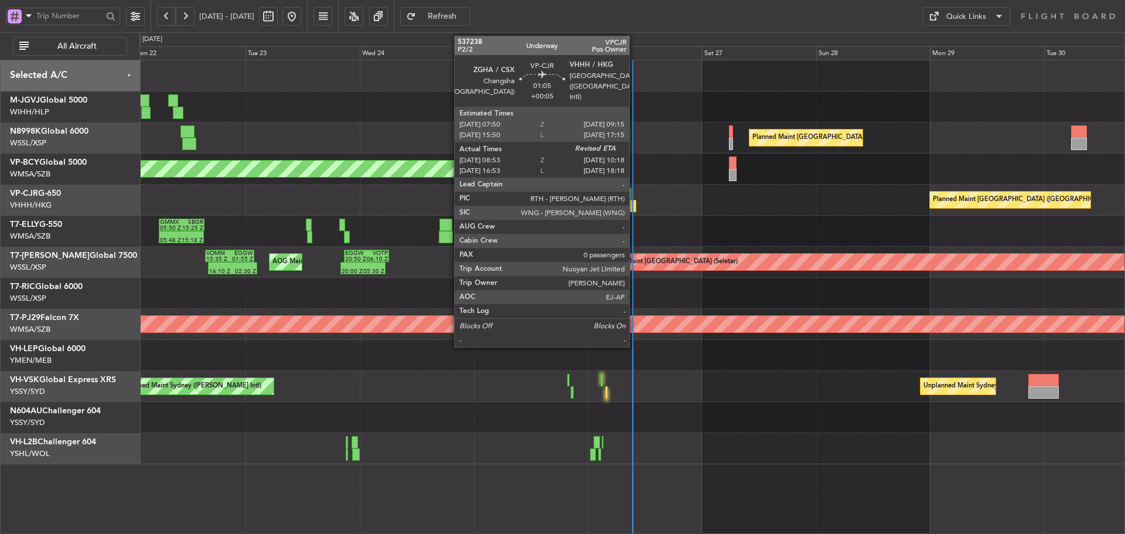
click at [634, 202] on div at bounding box center [632, 206] width 7 height 12
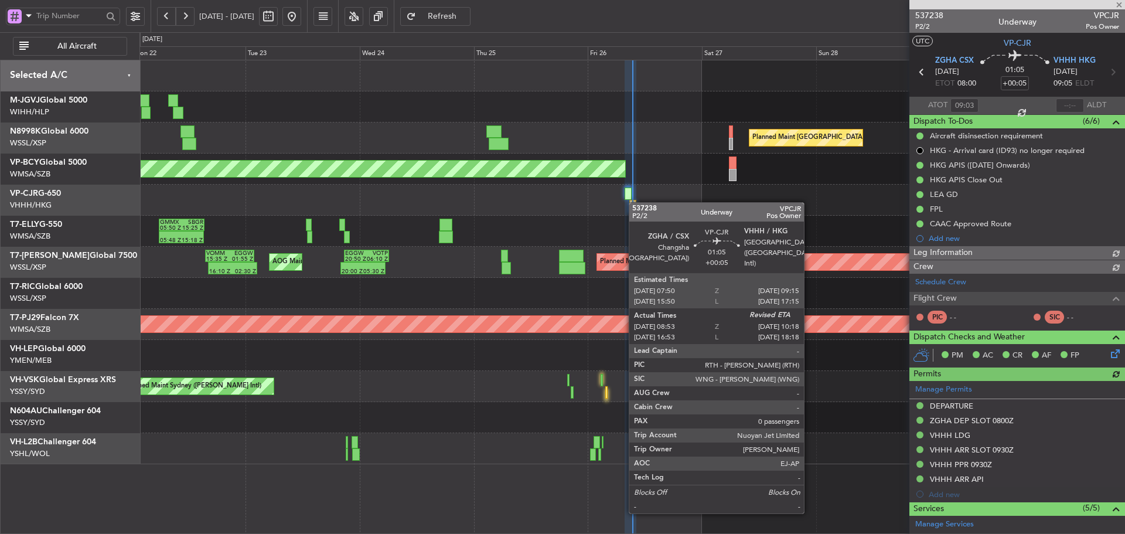
type input "[PERSON_NAME] (LEU)"
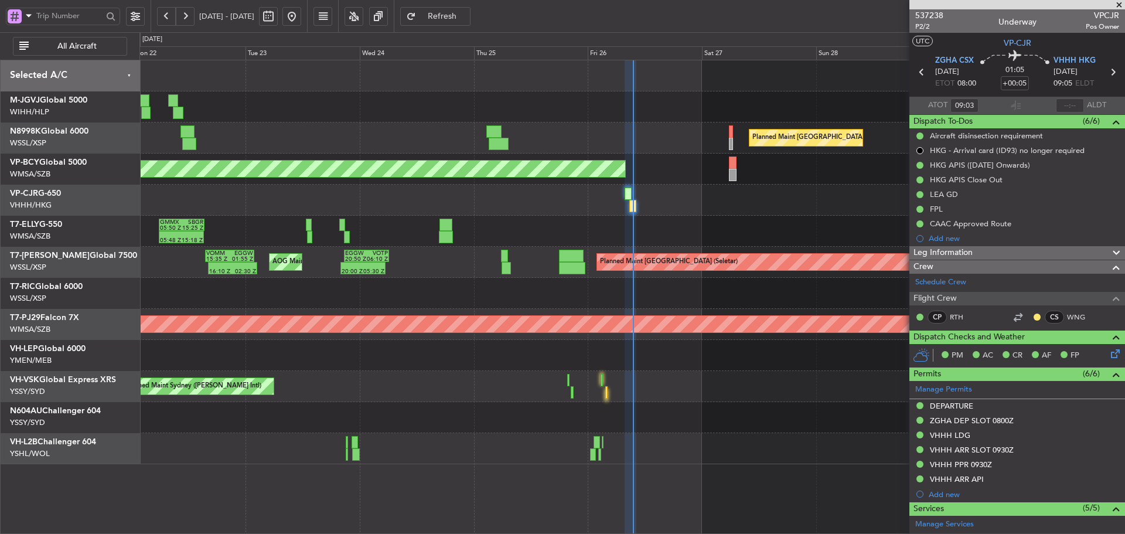
type input "[PERSON_NAME] (LEU)"
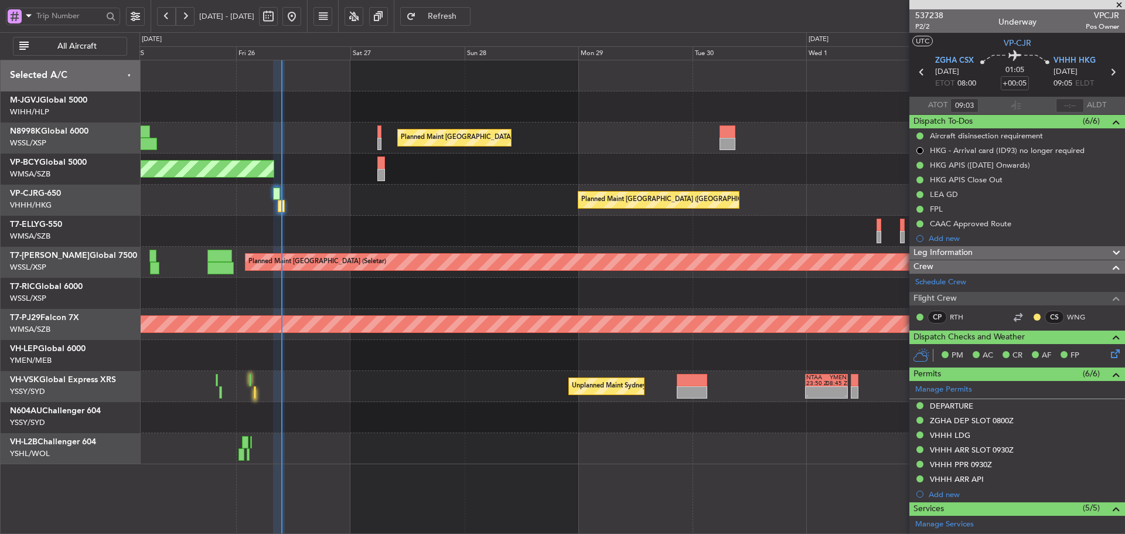
click at [342, 282] on div "Planned Maint [GEOGRAPHIC_DATA] ([GEOGRAPHIC_DATA] Intl) Unplanned Maint [GEOGR…" at bounding box center [631, 262] width 985 height 404
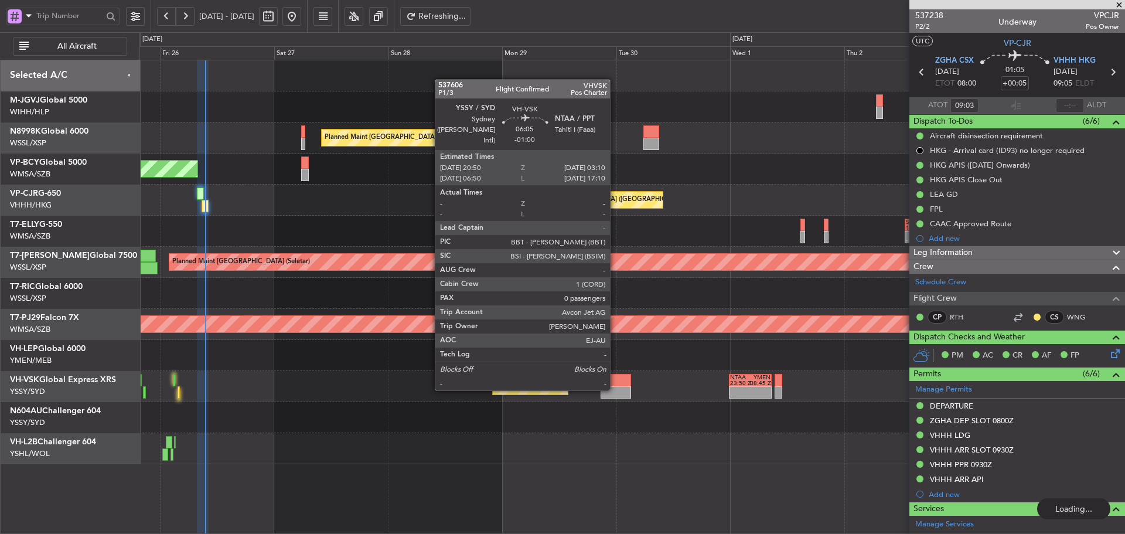
click at [615, 389] on div at bounding box center [615, 392] width 30 height 12
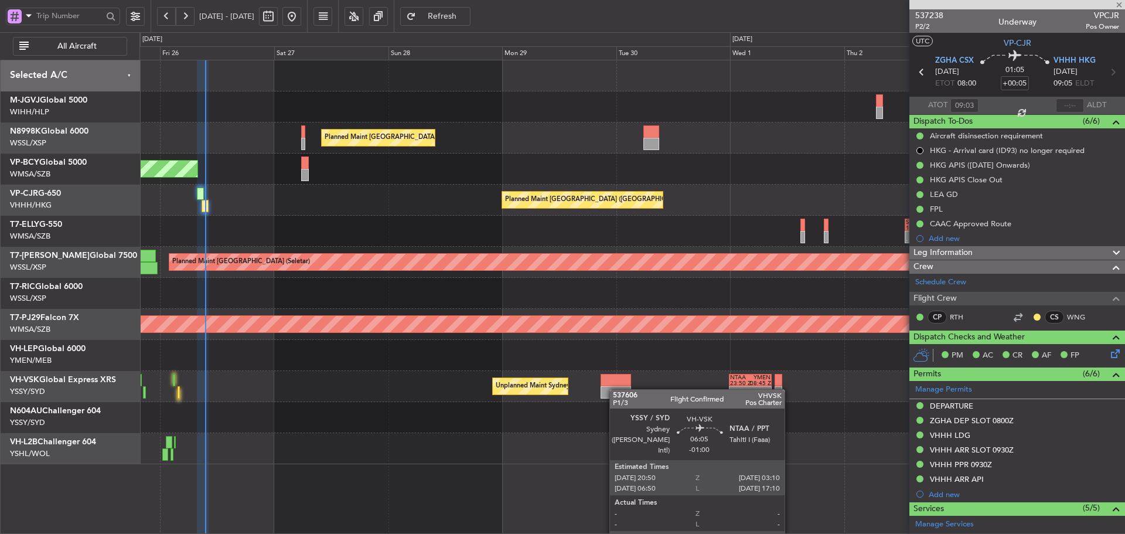
type input "-01:00"
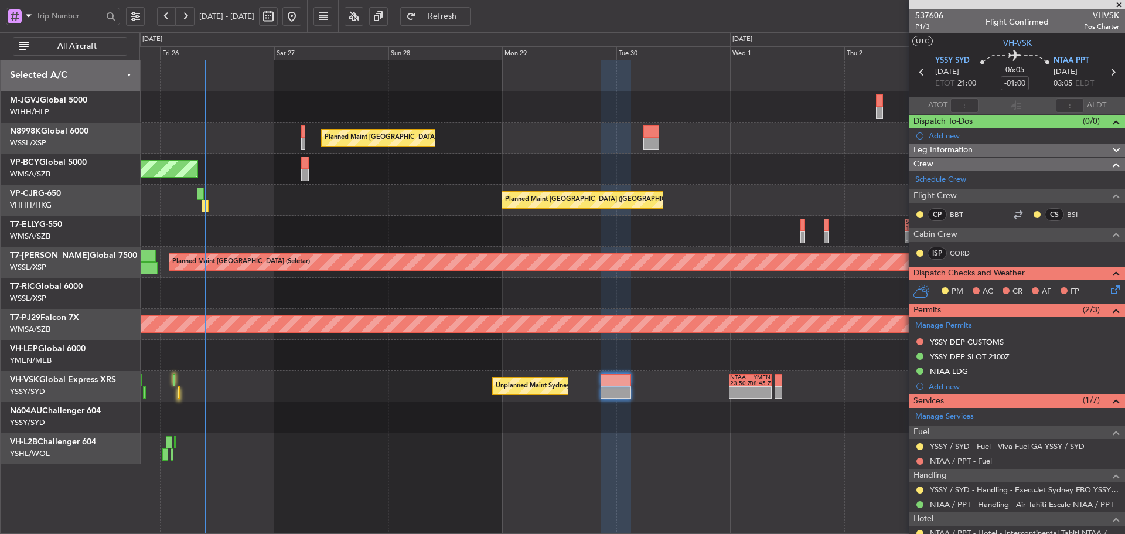
click at [1118, 4] on span at bounding box center [1119, 5] width 12 height 11
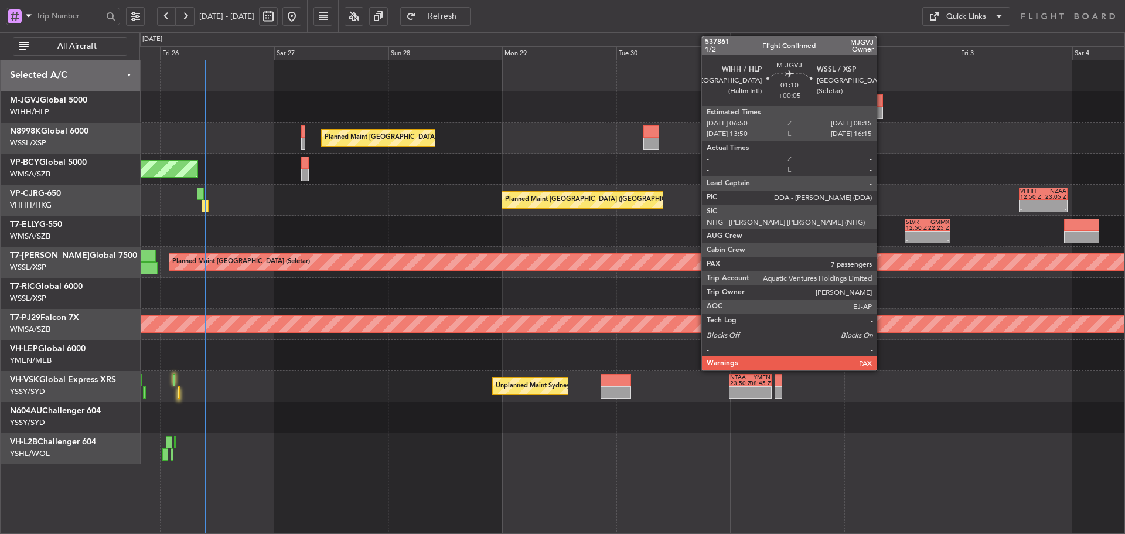
click at [882, 110] on div at bounding box center [879, 113] width 7 height 12
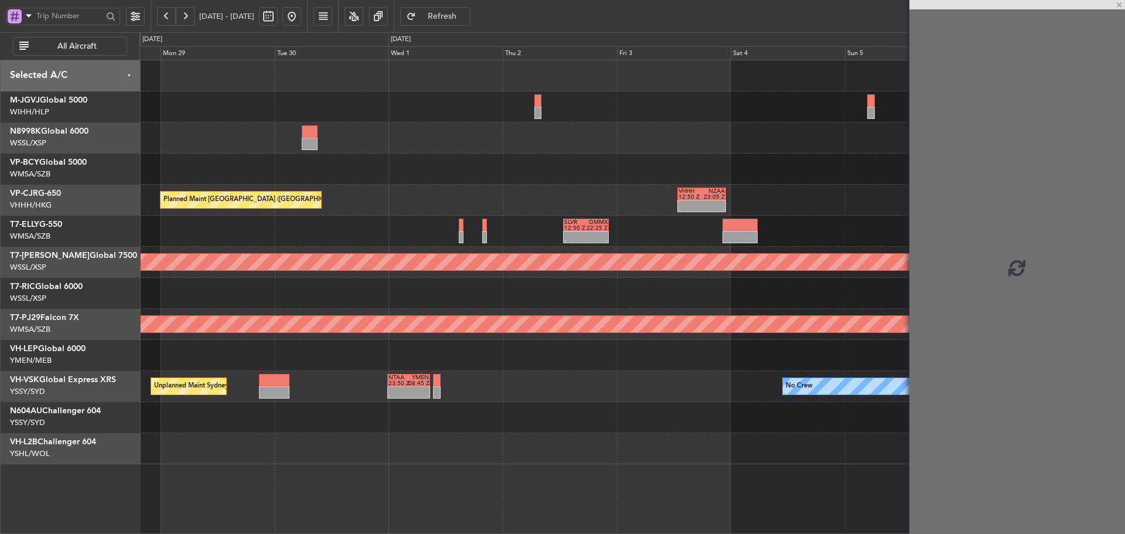
click at [291, 158] on div "Planned Maint [GEOGRAPHIC_DATA] ([GEOGRAPHIC_DATA] Intl) Planned Maint [GEOGRAP…" at bounding box center [631, 262] width 985 height 404
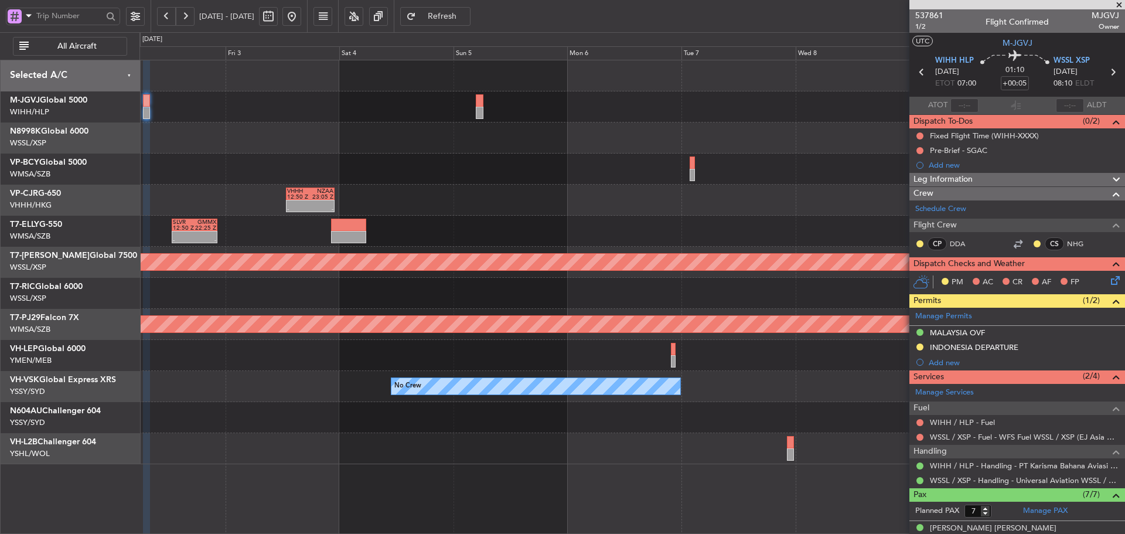
click at [571, 163] on div at bounding box center [631, 168] width 985 height 31
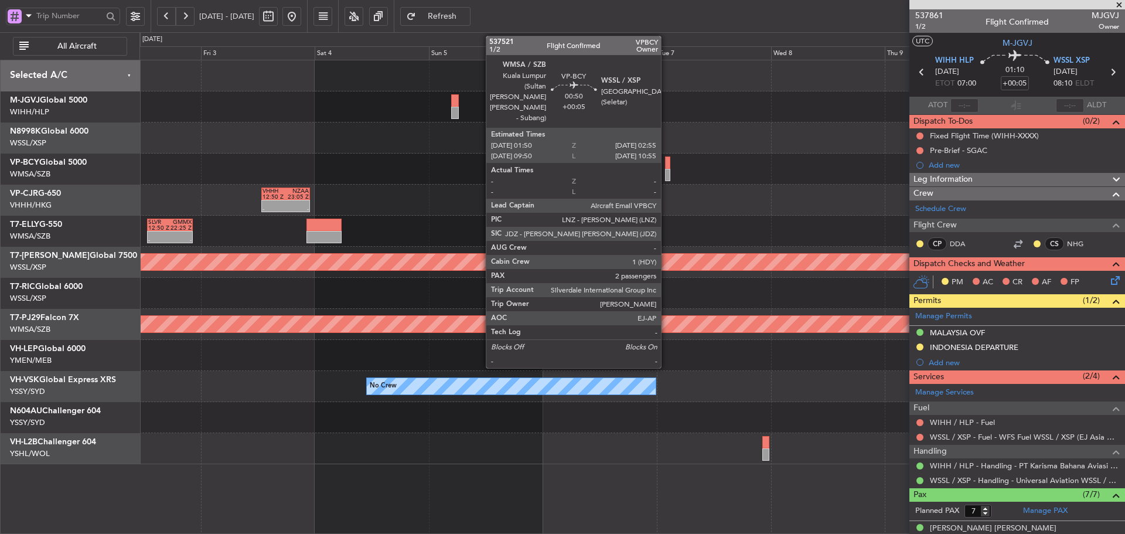
click at [666, 170] on div at bounding box center [667, 175] width 5 height 12
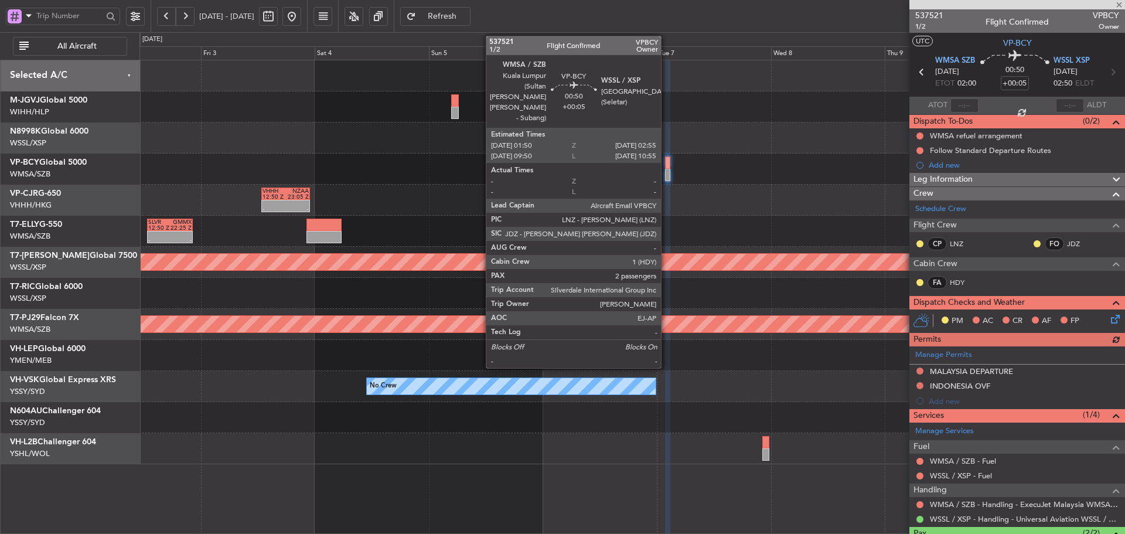
click at [666, 169] on div at bounding box center [667, 175] width 5 height 12
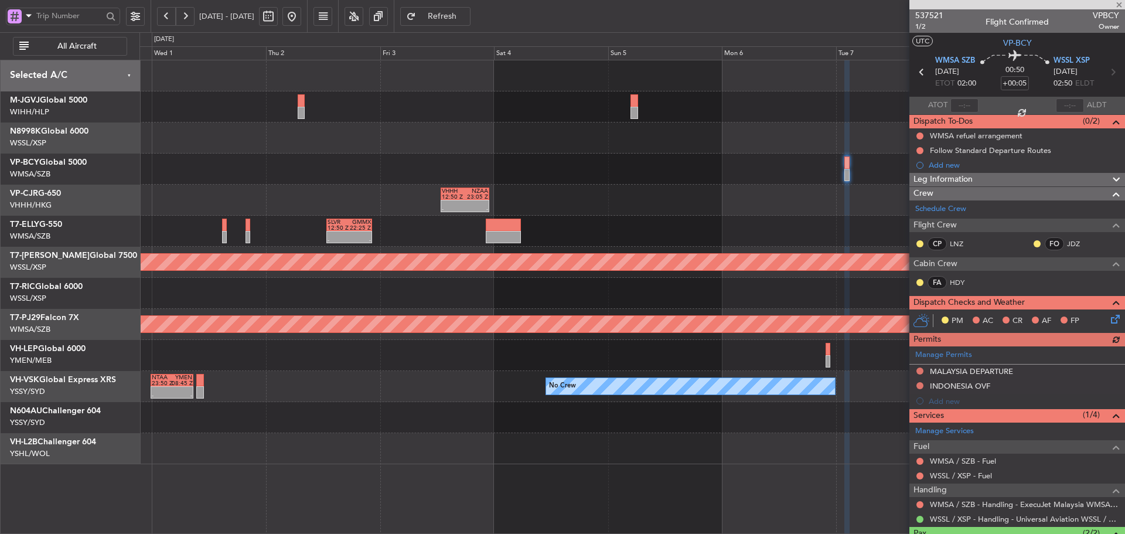
click at [720, 167] on div at bounding box center [631, 168] width 985 height 31
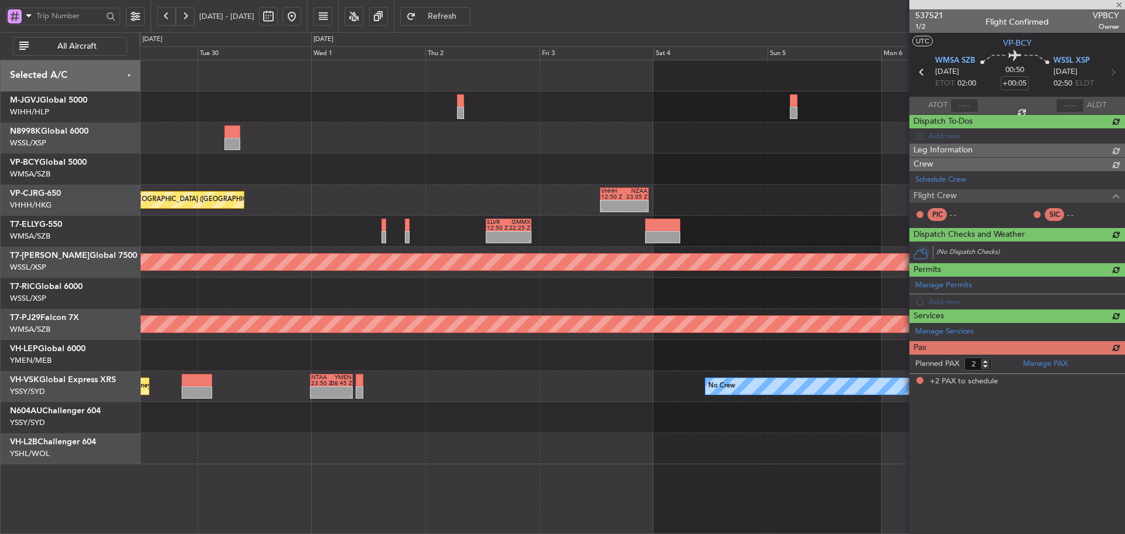
click at [597, 168] on div at bounding box center [631, 168] width 985 height 31
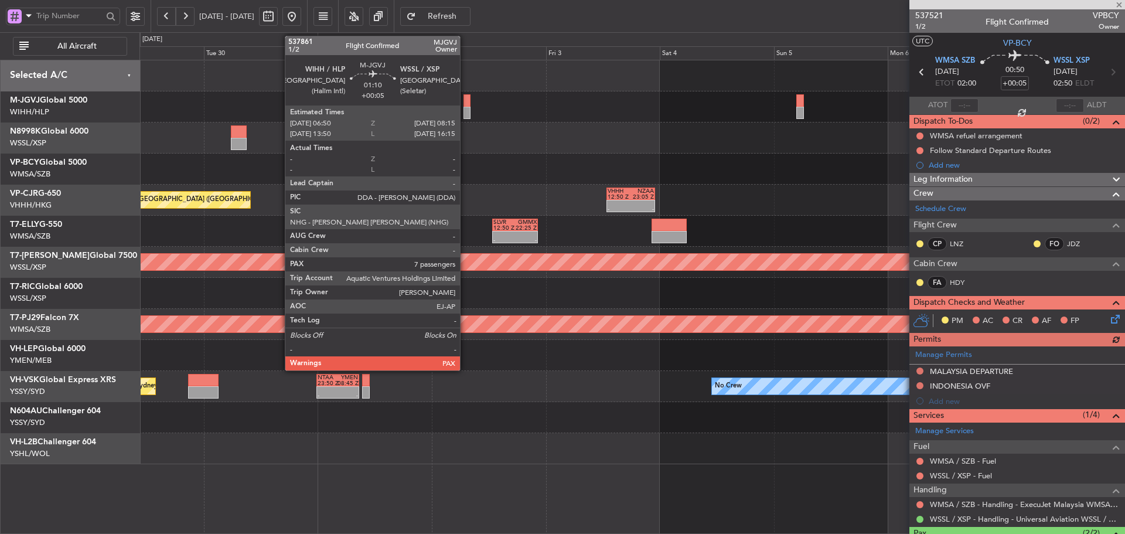
click at [465, 107] on div at bounding box center [466, 113] width 7 height 12
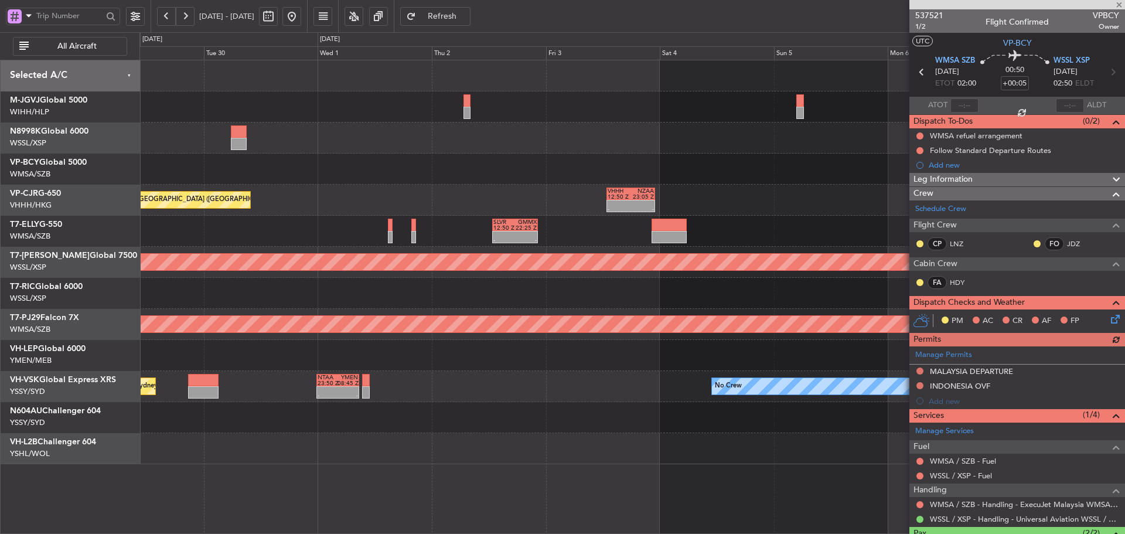
type input "7"
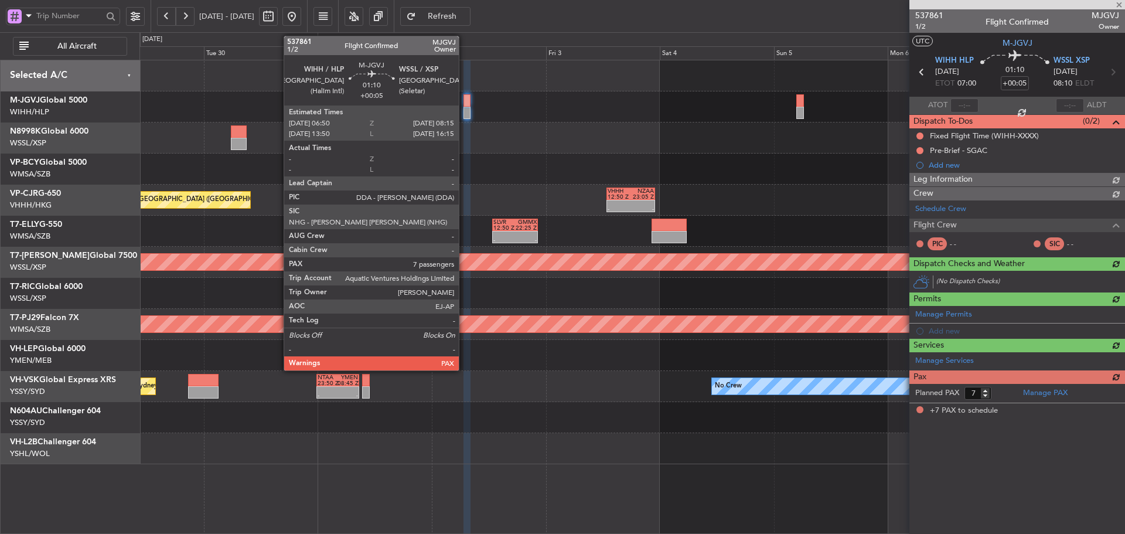
click at [464, 110] on div at bounding box center [466, 113] width 7 height 12
